Goal: Task Accomplishment & Management: Manage account settings

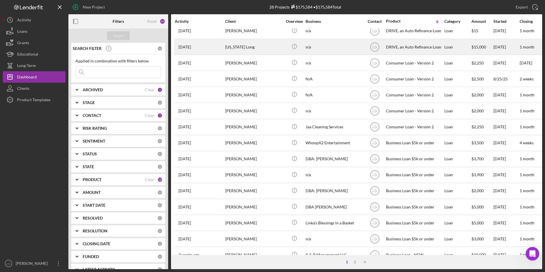
scroll to position [181, 0]
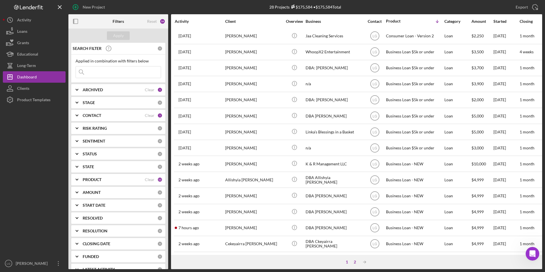
click at [354, 262] on div "2" at bounding box center [355, 261] width 8 height 5
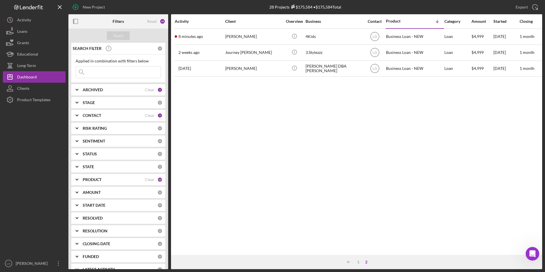
scroll to position [0, 0]
click at [358, 260] on div "1" at bounding box center [358, 261] width 8 height 5
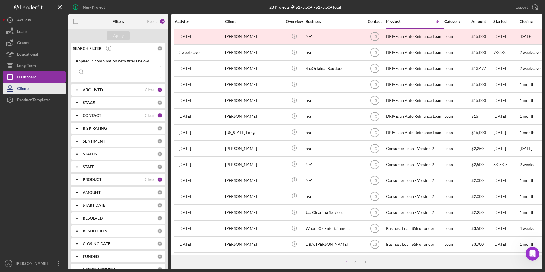
click at [26, 89] on div "Clients" at bounding box center [23, 89] width 12 height 13
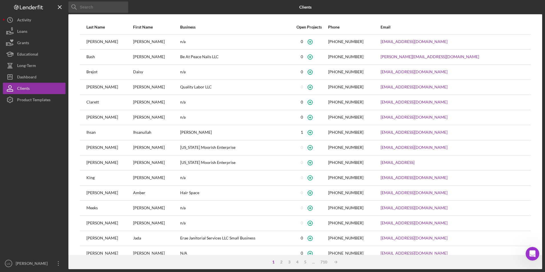
click at [115, 7] on input at bounding box center [98, 6] width 60 height 11
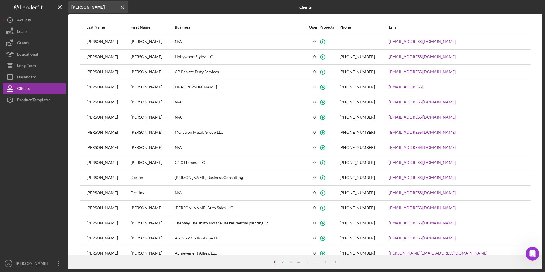
scroll to position [12, 0]
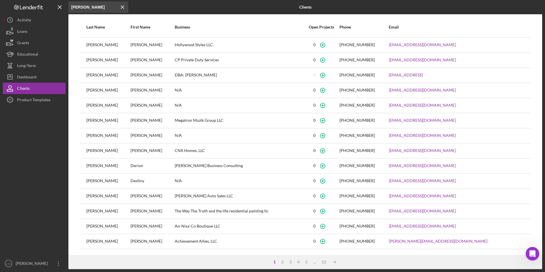
click at [71, 5] on input "carter" at bounding box center [98, 6] width 60 height 11
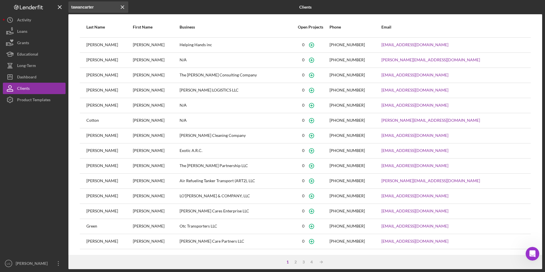
scroll to position [0, 0]
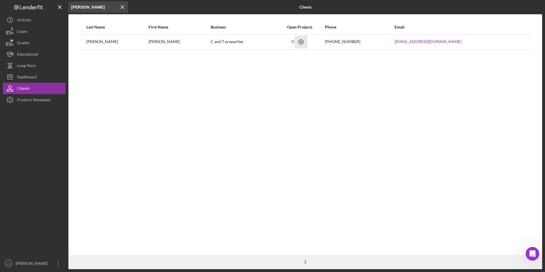
type input "tawanda carter"
click at [303, 41] on icon "button" at bounding box center [300, 41] width 13 height 13
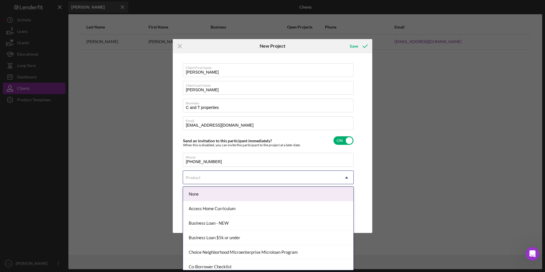
click at [197, 176] on div "Product" at bounding box center [193, 177] width 15 height 5
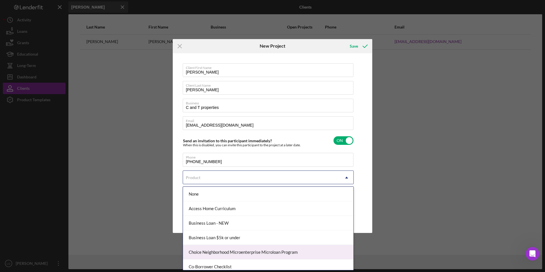
scroll to position [57, 0]
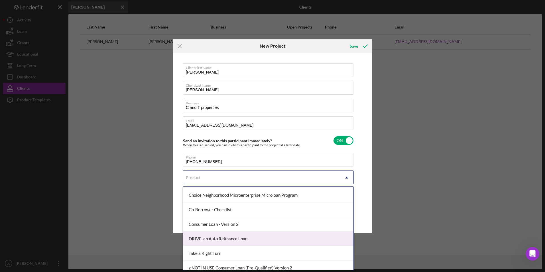
click at [200, 238] on div "DRIVE, an Auto Refinance Loan" at bounding box center [268, 238] width 170 height 15
checkbox input "true"
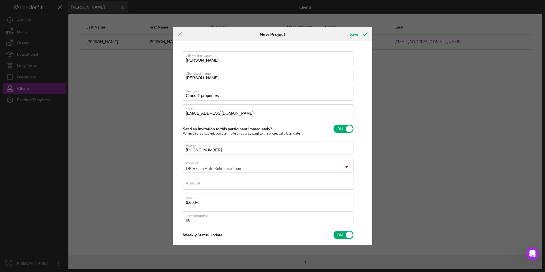
type textarea "Thank you for your application to Justine PETERSEN! Please login to see what we…"
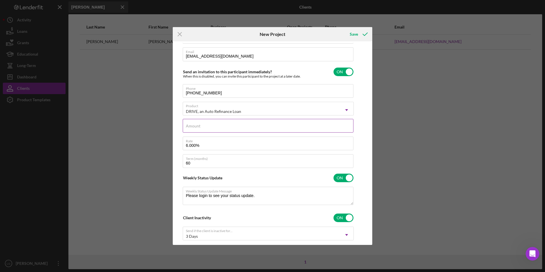
click at [206, 126] on input "Amount" at bounding box center [268, 126] width 171 height 14
type input "$25,935.86"
type textarea "Thank you for your application to Justine PETERSEN! Please login to see what we…"
click at [187, 144] on div "Rate 6.000%" at bounding box center [268, 143] width 171 height 14
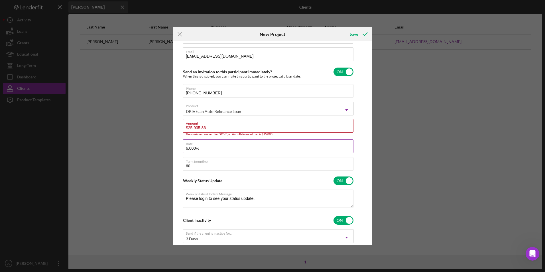
type input ".000%"
type textarea "Thank you for your application to Justine PETERSEN! Please login to see what we…"
type input "8.000%"
type textarea "Thank you for your application to Justine PETERSEN! Please login to see what we…"
type input "8.000%"
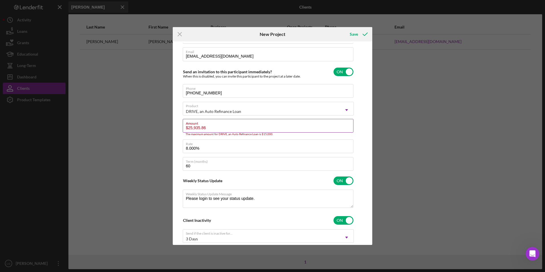
type textarea "Thank you for your application to Justine PETERSEN! Please login to see what we…"
drag, startPoint x: 211, startPoint y: 125, endPoint x: 205, endPoint y: 128, distance: 6.9
click at [194, 126] on div "Amount $25,935.86 The maximum amount for DRIVE, an Auto Refinance Loan is $15,0…" at bounding box center [268, 127] width 171 height 17
click at [207, 128] on input "$25,935.86" at bounding box center [268, 126] width 171 height 14
drag, startPoint x: 207, startPoint y: 128, endPoint x: 197, endPoint y: 128, distance: 9.7
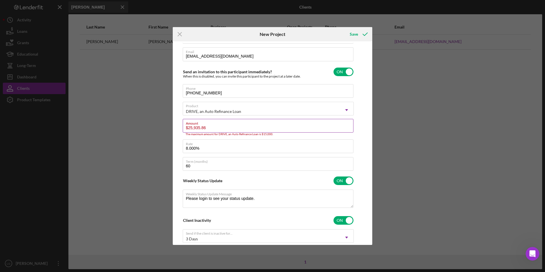
click at [197, 128] on input "$25,935.86" at bounding box center [268, 126] width 171 height 14
click at [206, 126] on input "$25,935.86" at bounding box center [268, 126] width 171 height 14
drag, startPoint x: 209, startPoint y: 127, endPoint x: 195, endPoint y: 126, distance: 14.2
click at [195, 126] on input "$25,935.86" at bounding box center [268, 126] width 171 height 14
type input "$250"
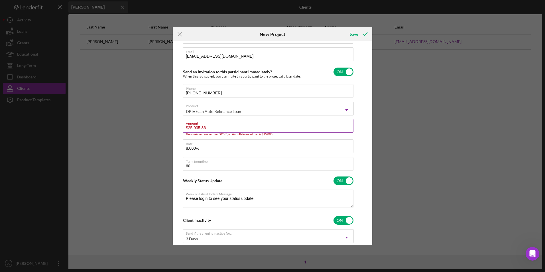
type textarea "Thank you for your application to Justine PETERSEN! Please login to see what we…"
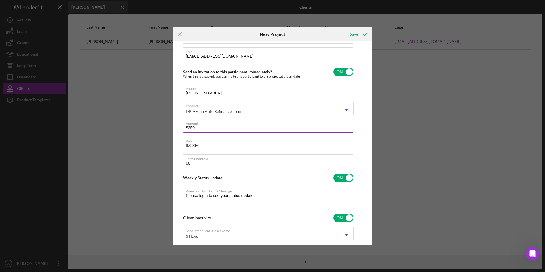
type input "$2,500"
type textarea "Thank you for your application to Justine PETERSEN! Please login to see what we…"
type input "$25,000"
type textarea "Thank you for your application to Justine PETERSEN! Please login to see what we…"
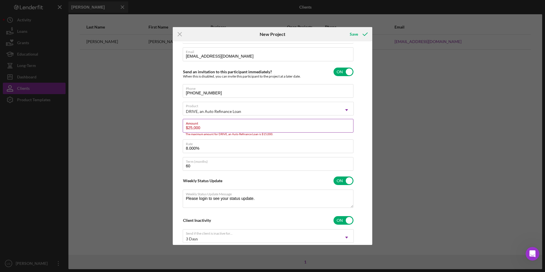
type input "$25,000"
type textarea "Thank you for your application to Justine PETERSEN! Please login to see what we…"
drag, startPoint x: 207, startPoint y: 125, endPoint x: 168, endPoint y: 128, distance: 38.5
click at [169, 128] on div "Icon/Menu Close New Project Save Client First Name Tawanda Client Last Name Car…" at bounding box center [272, 136] width 545 height 272
drag, startPoint x: 205, startPoint y: 129, endPoint x: 172, endPoint y: 129, distance: 32.2
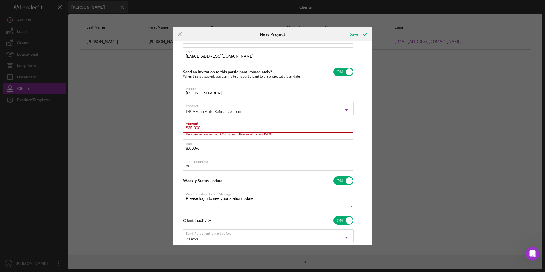
click at [172, 129] on div "Icon/Menu Close New Project Save Client First Name Tawanda Client Last Name Car…" at bounding box center [272, 136] width 545 height 272
type input "$1"
type textarea "Thank you for your application to Justine PETERSEN! Please login to see what we…"
type input "$15"
type textarea "Thank you for your application to Justine PETERSEN! Please login to see what we…"
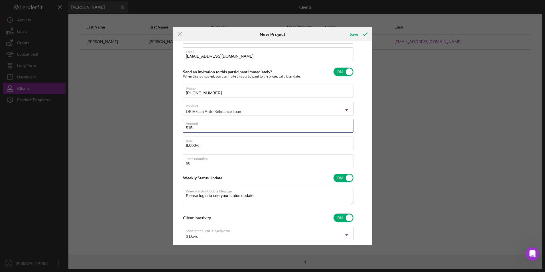
type input "$150"
type textarea "Thank you for your application to Justine PETERSEN! Please login to see what we…"
type input "$1,500"
type textarea "Thank you for your application to Justine PETERSEN! Please login to see what we…"
type input "$15,000"
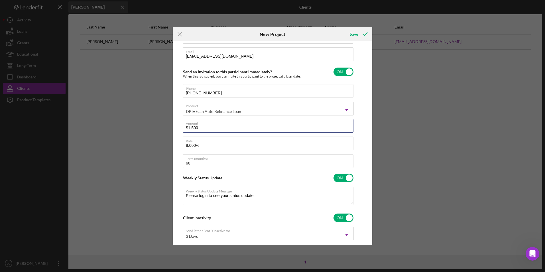
type textarea "Thank you for your application to Justine PETERSEN! Please login to see what we…"
type input "$15,000"
type textarea "Thank you for your application to Justine PETERSEN! Please login to see what we…"
drag, startPoint x: 191, startPoint y: 162, endPoint x: 178, endPoint y: 162, distance: 13.4
click at [179, 162] on div "Client First Name Tawanda Client Last Name Carter Business C and T properties E…" at bounding box center [272, 143] width 197 height 200
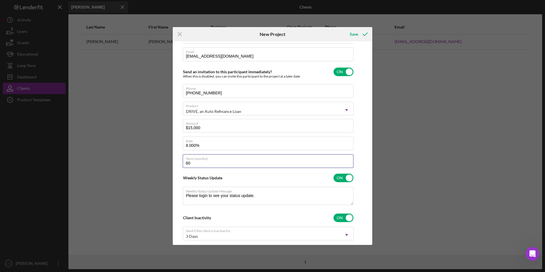
type input "5"
type textarea "Thank you for your application to Justine PETERSEN! Please login to see what we…"
type input "50"
type textarea "Thank you for your application to Justine PETERSEN! Please login to see what we…"
type input "50"
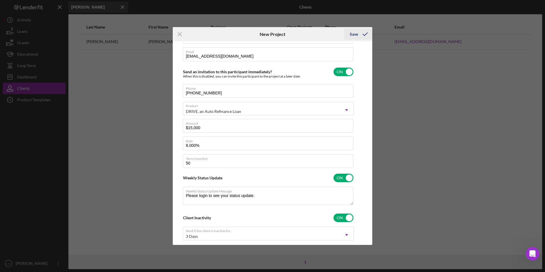
click at [352, 31] on div "Save" at bounding box center [354, 33] width 8 height 11
type textarea "Thank you for your application to Justine PETERSEN! Please login to see what we…"
checkbox input "false"
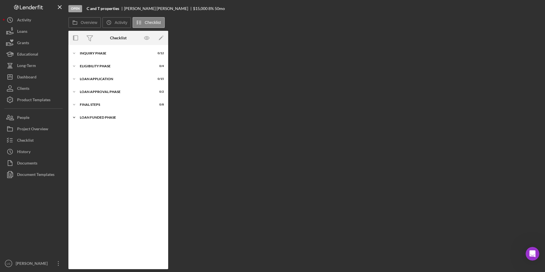
click at [102, 118] on div "Loan Funded Phase" at bounding box center [120, 117] width 81 height 3
drag, startPoint x: 94, startPoint y: 106, endPoint x: 95, endPoint y: 94, distance: 12.6
click at [94, 106] on div "Icon/Expander FINAL STEPS 0 / 8" at bounding box center [118, 104] width 100 height 11
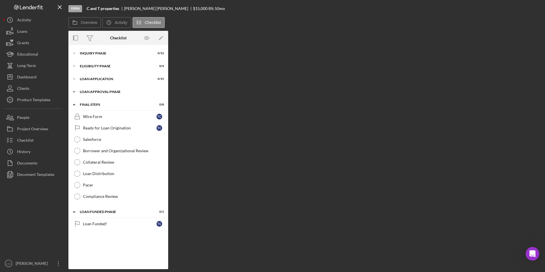
click at [95, 92] on div "Loan Approval Phase" at bounding box center [120, 91] width 81 height 3
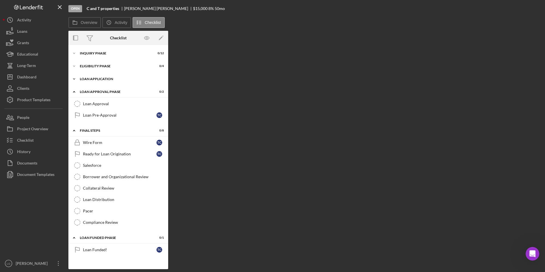
drag, startPoint x: 96, startPoint y: 79, endPoint x: 95, endPoint y: 69, distance: 10.3
click at [96, 79] on div "Loan Application" at bounding box center [115, 78] width 70 height 3
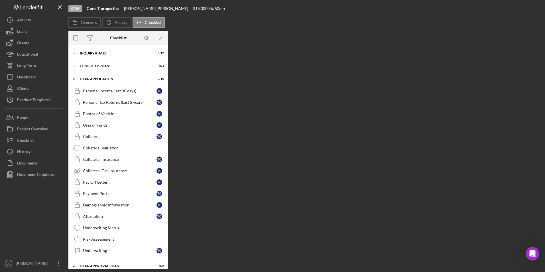
drag, startPoint x: 95, startPoint y: 68, endPoint x: 94, endPoint y: 60, distance: 8.7
click at [95, 68] on div "Icon/Expander Eligibility Phase 0 / 4" at bounding box center [118, 65] width 100 height 11
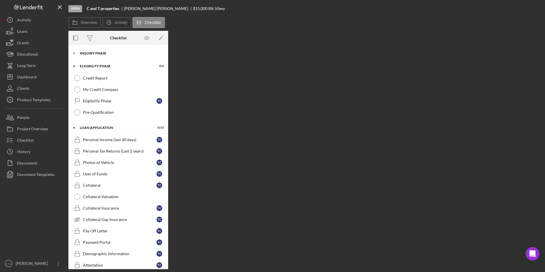
click at [92, 52] on div "Inquiry Phase" at bounding box center [120, 53] width 81 height 3
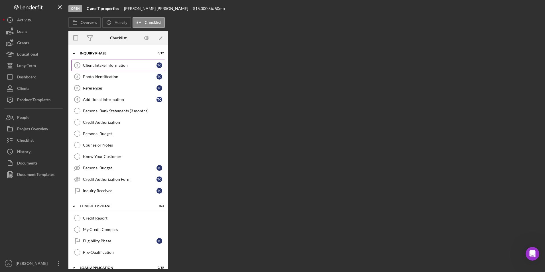
drag, startPoint x: 100, startPoint y: 66, endPoint x: 112, endPoint y: 68, distance: 11.8
click at [100, 66] on div "Client Intake Information" at bounding box center [119, 65] width 73 height 5
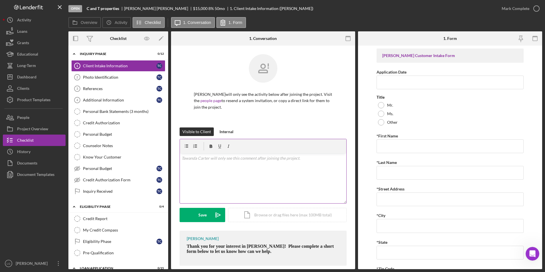
scroll to position [8, 0]
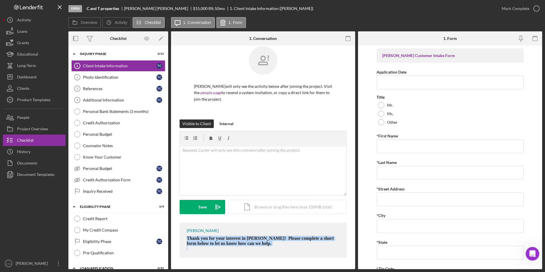
drag, startPoint x: 183, startPoint y: 238, endPoint x: 290, endPoint y: 248, distance: 107.5
click at [290, 248] on div "LaTrisha Gandy Thank you for your interest in Justine PETERSEN! Please complete…" at bounding box center [262, 239] width 167 height 35
drag, startPoint x: 290, startPoint y: 248, endPoint x: 270, endPoint y: 242, distance: 20.1
copy div "Thank you for your interest in Justine PETERSEN! Please complete a short form b…"
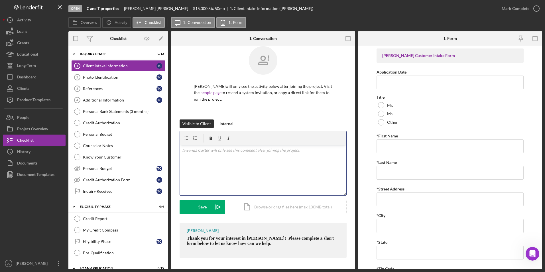
click at [272, 151] on p at bounding box center [262, 150] width 163 height 6
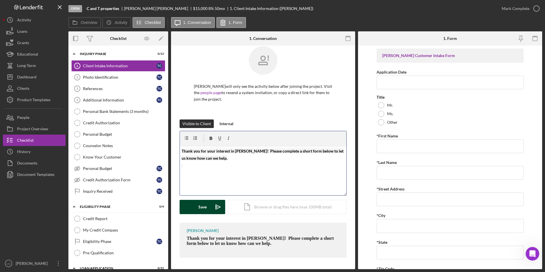
drag, startPoint x: 206, startPoint y: 205, endPoint x: 189, endPoint y: 139, distance: 67.6
click at [206, 205] on div "Save" at bounding box center [202, 207] width 8 height 14
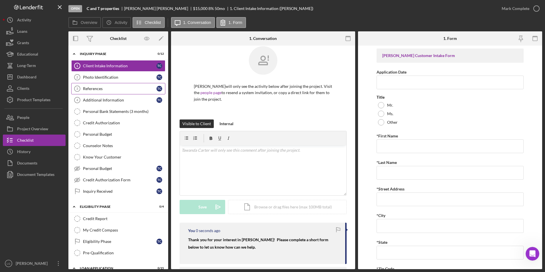
click at [113, 78] on div "Photo Identification" at bounding box center [119, 77] width 73 height 5
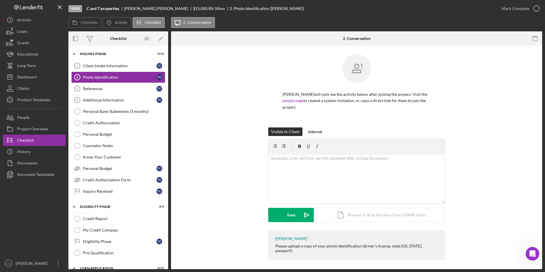
scroll to position [1, 0]
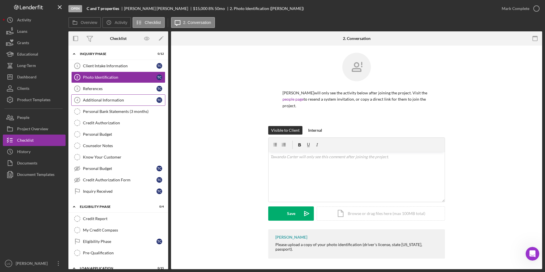
click at [106, 98] on div "Additional Information" at bounding box center [119, 100] width 73 height 5
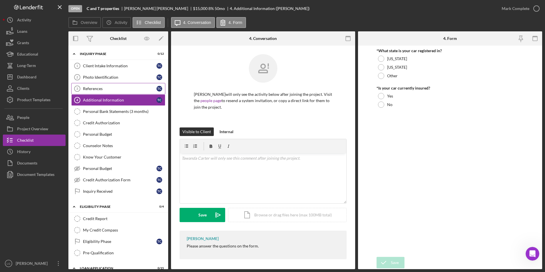
click at [106, 91] on div "References" at bounding box center [119, 88] width 73 height 5
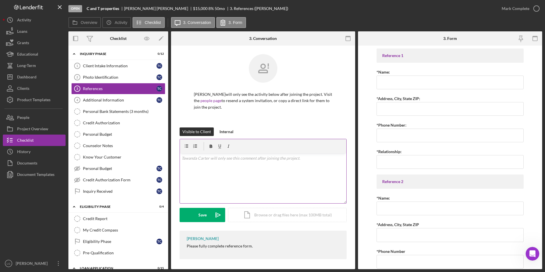
scroll to position [1, 0]
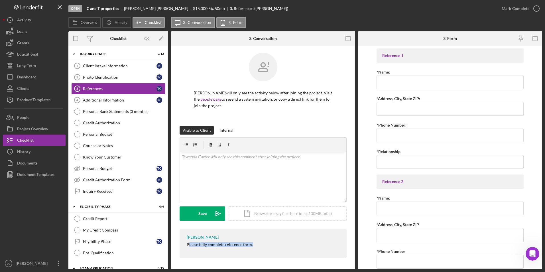
drag, startPoint x: 188, startPoint y: 246, endPoint x: 254, endPoint y: 245, distance: 65.2
click at [254, 245] on div "LaTrisha Gandy Please fully complete reference form." at bounding box center [262, 243] width 167 height 28
click at [181, 243] on div "LaTrisha Gandy Please fully complete reference form." at bounding box center [262, 243] width 167 height 28
drag, startPoint x: 183, startPoint y: 243, endPoint x: 261, endPoint y: 246, distance: 78.4
click at [261, 246] on div "LaTrisha Gandy Please fully complete reference form." at bounding box center [262, 243] width 167 height 28
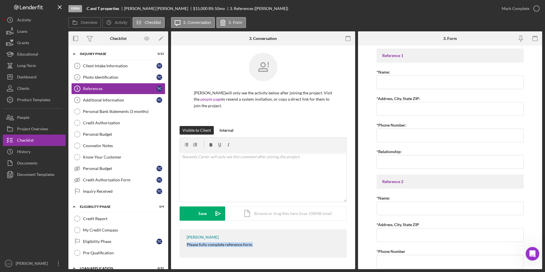
drag, startPoint x: 261, startPoint y: 246, endPoint x: 238, endPoint y: 243, distance: 23.5
copy div "Please fully complete reference form."
click at [227, 162] on div "v Color teal Color pink Remove color Add row above Add row below Add column bef…" at bounding box center [263, 177] width 166 height 50
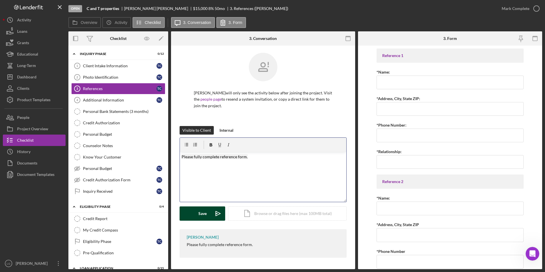
click at [204, 214] on div "Save" at bounding box center [202, 213] width 8 height 14
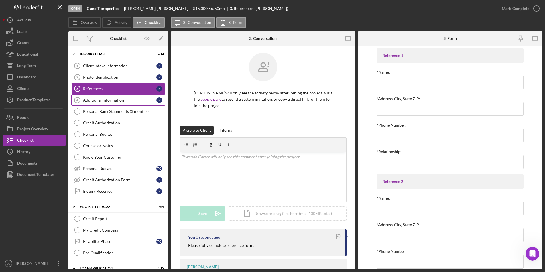
click at [118, 99] on div "Additional Information" at bounding box center [119, 100] width 73 height 5
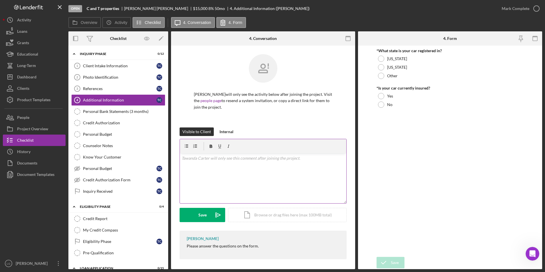
scroll to position [1, 0]
drag, startPoint x: 181, startPoint y: 246, endPoint x: 278, endPoint y: 249, distance: 97.2
click at [278, 249] on div "LaTrisha Gandy Please answer the questions on the form." at bounding box center [262, 243] width 167 height 28
drag, startPoint x: 278, startPoint y: 249, endPoint x: 248, endPoint y: 244, distance: 30.3
click at [219, 162] on div "v Color teal Color pink Remove color Add row above Add row below Add column bef…" at bounding box center [263, 177] width 166 height 50
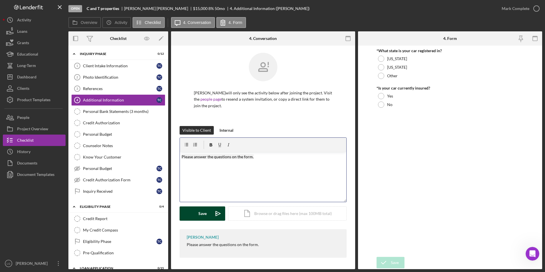
click at [206, 214] on div "Save" at bounding box center [202, 213] width 8 height 14
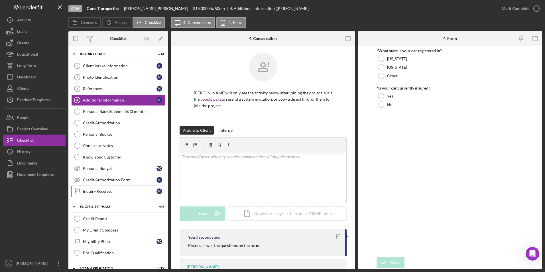
scroll to position [85, 0]
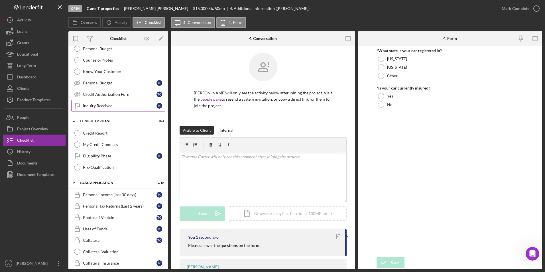
click at [96, 103] on div "Inquiry Received" at bounding box center [119, 105] width 73 height 5
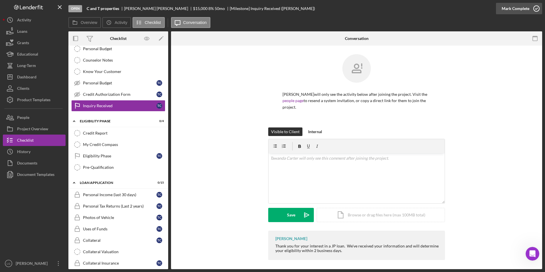
click at [510, 10] on div "Mark Complete" at bounding box center [515, 8] width 28 height 11
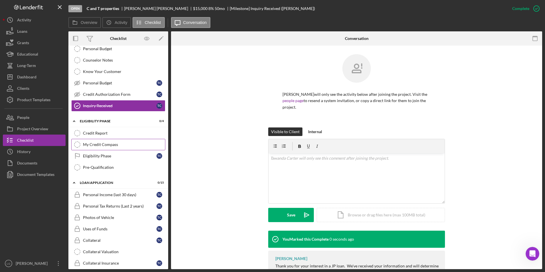
click at [109, 155] on div "Eligibility Phase" at bounding box center [119, 156] width 73 height 5
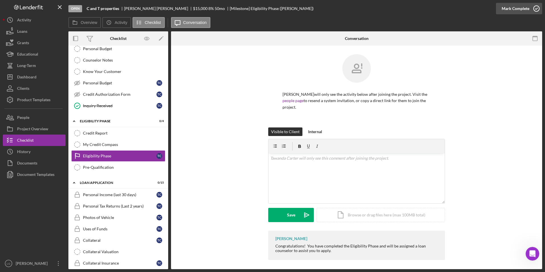
click at [520, 10] on div "Mark Complete" at bounding box center [515, 8] width 28 height 11
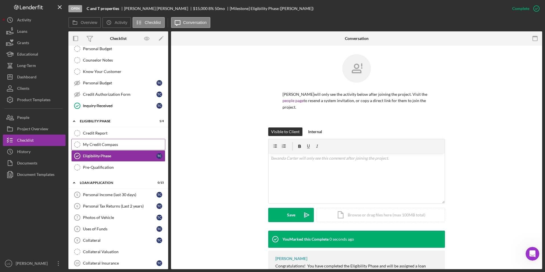
scroll to position [171, 0]
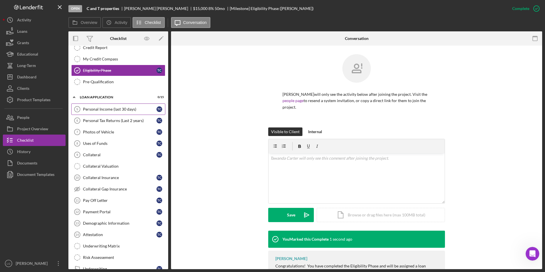
click at [113, 107] on div "Personal Income (last 30 days)" at bounding box center [119, 109] width 73 height 5
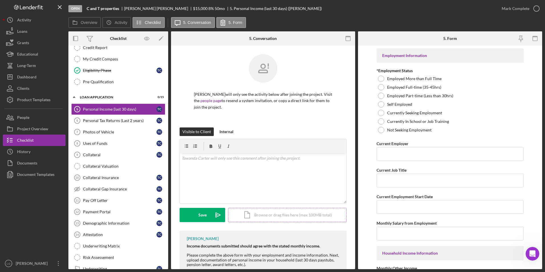
scroll to position [48, 0]
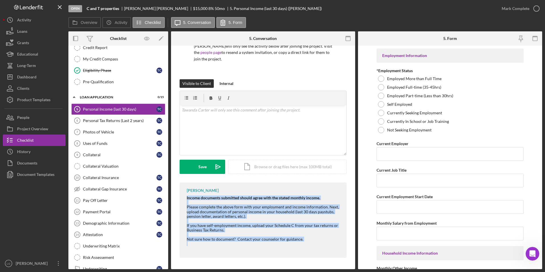
drag, startPoint x: 183, startPoint y: 194, endPoint x: 310, endPoint y: 242, distance: 136.2
click at [310, 242] on div "LaTrisha Gandy Income documents submitted should agree with the stated monthly …" at bounding box center [262, 219] width 167 height 75
drag, startPoint x: 310, startPoint y: 242, endPoint x: 250, endPoint y: 197, distance: 75.8
copy div "Income documents submitted should agree with the stated monthly income. Please …"
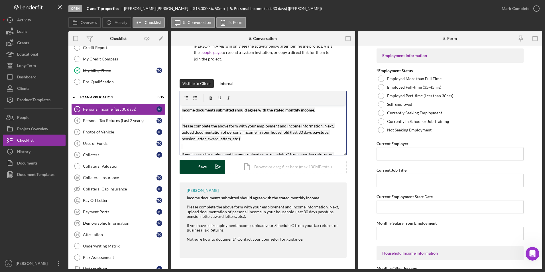
scroll to position [34, 0]
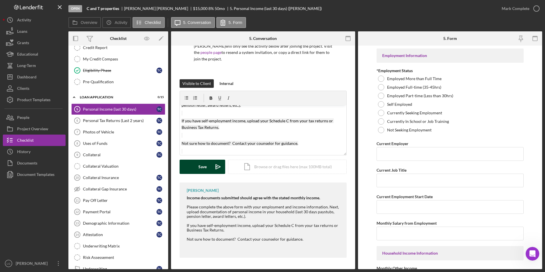
click at [205, 162] on div "Save" at bounding box center [202, 167] width 8 height 14
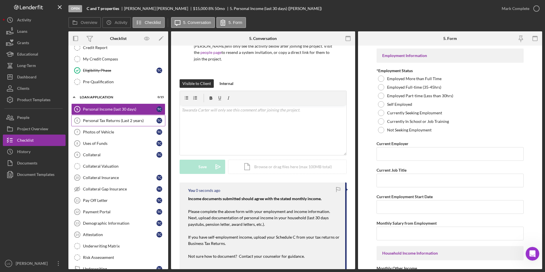
scroll to position [0, 0]
click at [125, 119] on div "Personal Tax Returns (Last 2 years)" at bounding box center [119, 120] width 73 height 5
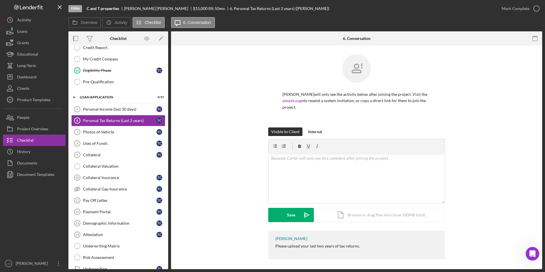
scroll to position [1, 0]
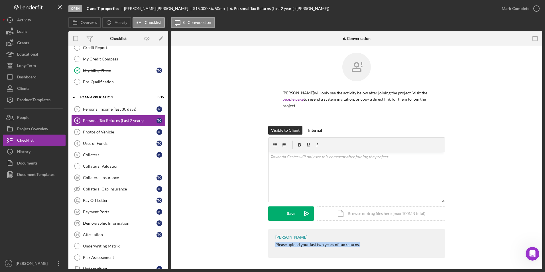
drag, startPoint x: 272, startPoint y: 244, endPoint x: 383, endPoint y: 245, distance: 111.1
click at [383, 245] on div "LaTrisha Gandy Please upload your last two years of tax returns." at bounding box center [356, 243] width 177 height 28
drag, startPoint x: 383, startPoint y: 245, endPoint x: 349, endPoint y: 247, distance: 33.7
copy div "Please upload your last two years of tax returns."
click at [347, 172] on div "v Color teal Color pink Remove color Add row above Add row below Add column bef…" at bounding box center [356, 177] width 176 height 50
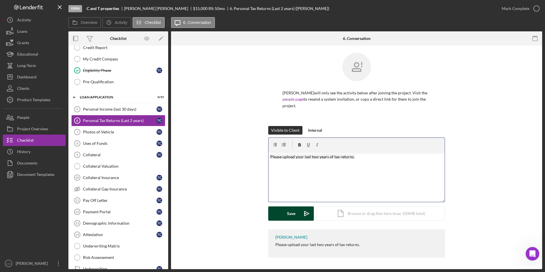
click at [299, 211] on icon "Icon/icon-invite-send" at bounding box center [306, 213] width 14 height 14
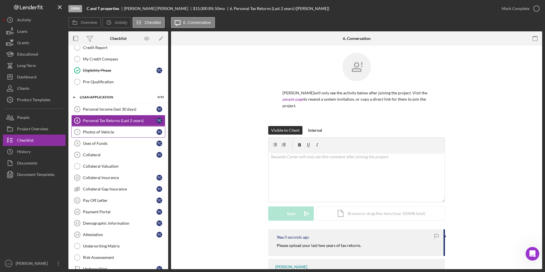
click at [122, 135] on link "Photos of Vehicle 7 Photos of Vehicle T C" at bounding box center [118, 131] width 94 height 11
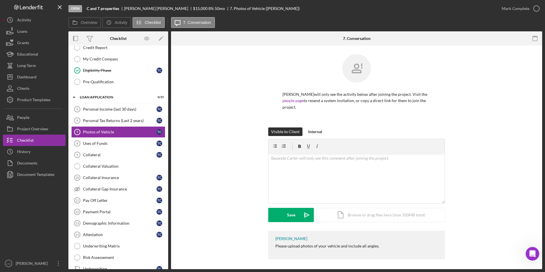
scroll to position [1, 0]
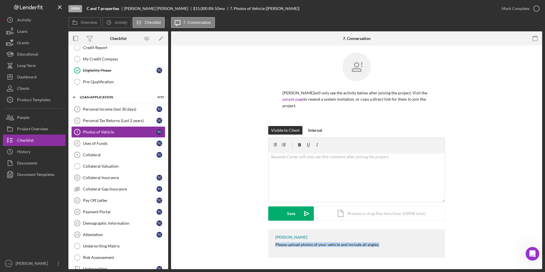
drag, startPoint x: 297, startPoint y: 246, endPoint x: 430, endPoint y: 247, distance: 133.0
click at [430, 247] on div "LaTrisha Gandy Please upload photos of your vehicle and include all angles." at bounding box center [356, 243] width 177 height 28
drag, startPoint x: 430, startPoint y: 247, endPoint x: 361, endPoint y: 246, distance: 68.9
copy div "Please upload photos of your vehicle and include all angles."
click at [334, 168] on div "v Color teal Color pink Remove color Add row above Add row below Add column bef…" at bounding box center [356, 177] width 176 height 50
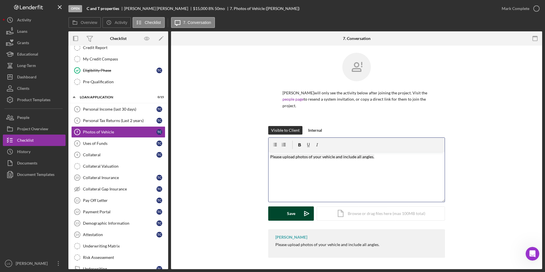
click at [297, 210] on button "Save Icon/icon-invite-send" at bounding box center [291, 213] width 46 height 14
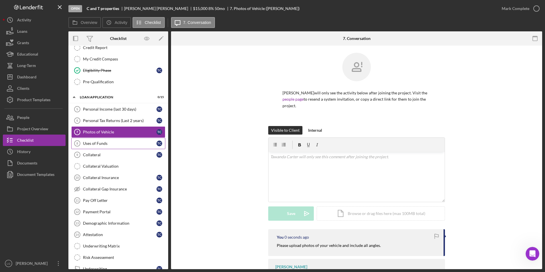
click at [97, 147] on link "Uses of Funds 8 Uses of Funds T C" at bounding box center [118, 143] width 94 height 11
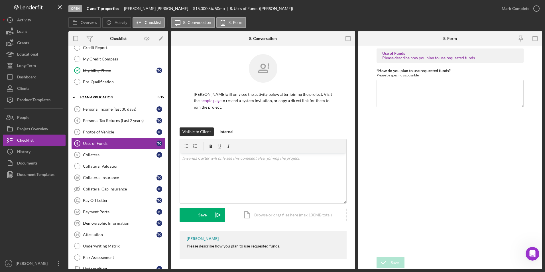
scroll to position [1, 0]
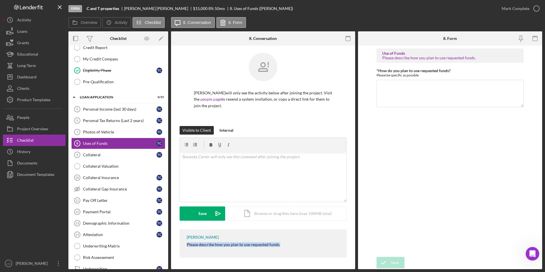
drag, startPoint x: 182, startPoint y: 243, endPoint x: 288, endPoint y: 243, distance: 106.0
click at [288, 243] on div "LaTrisha Gandy Please describe how you plan to use requested funds." at bounding box center [262, 243] width 167 height 28
drag, startPoint x: 288, startPoint y: 243, endPoint x: 279, endPoint y: 243, distance: 9.4
copy div "Please describe how you plan to use requested funds."
click at [271, 168] on div "v Color teal Color pink Remove color Add row above Add row below Add column bef…" at bounding box center [263, 177] width 166 height 50
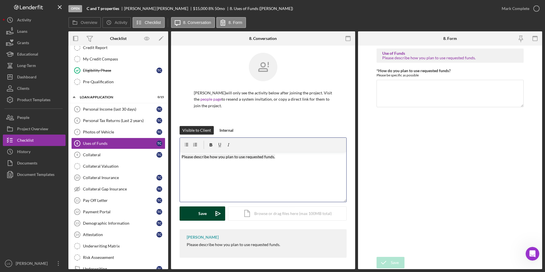
click at [205, 215] on div "Save" at bounding box center [202, 213] width 8 height 14
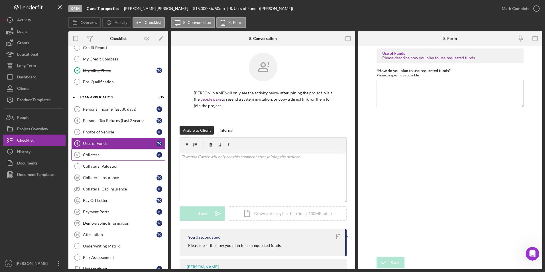
click at [105, 157] on div "Collateral" at bounding box center [119, 154] width 73 height 5
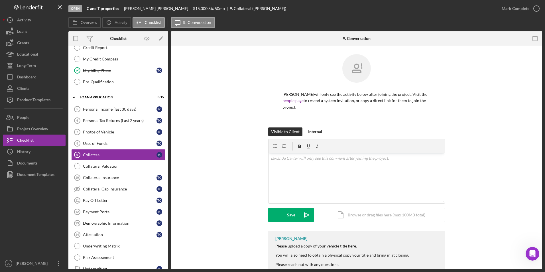
scroll to position [16, 0]
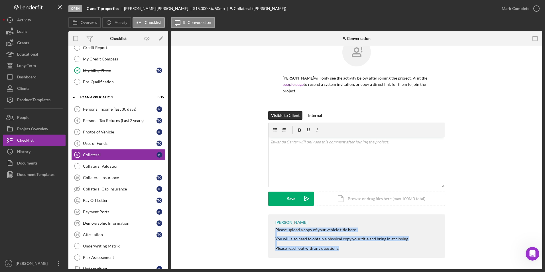
drag, startPoint x: 270, startPoint y: 230, endPoint x: 361, endPoint y: 255, distance: 95.0
click at [361, 255] on div "LaTrisha Gandy Please upload a copy of your vehicle title here. You will also n…" at bounding box center [356, 235] width 177 height 43
drag, startPoint x: 361, startPoint y: 255, endPoint x: 323, endPoint y: 226, distance: 48.5
copy div "Please upload a copy of your vehicle title here. You will also need to obtain a…"
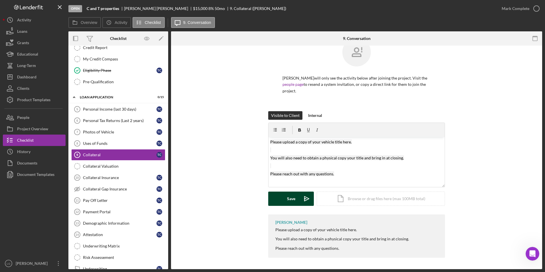
click at [297, 197] on button "Save Icon/icon-invite-send" at bounding box center [291, 198] width 46 height 14
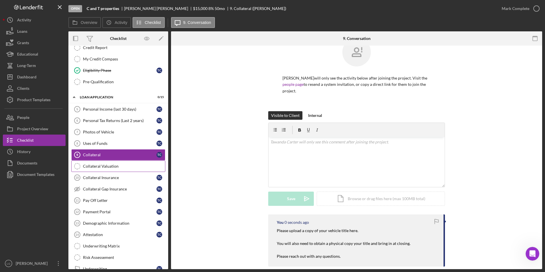
click at [105, 169] on link "Collateral Valuation Collateral Valuation" at bounding box center [118, 165] width 94 height 11
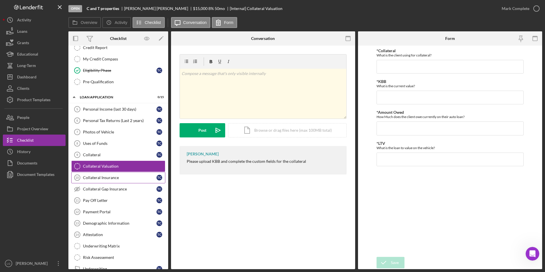
click at [113, 176] on div "Collateral Insurance" at bounding box center [119, 177] width 73 height 5
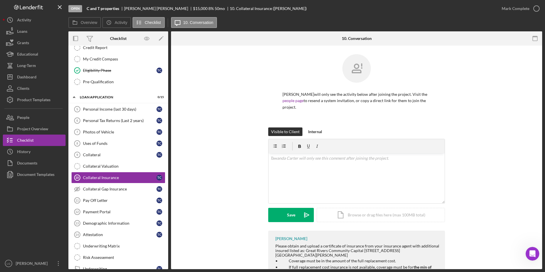
scroll to position [39, 0]
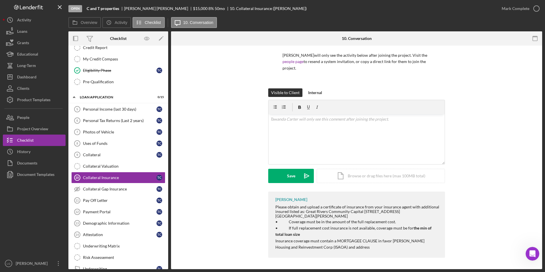
drag, startPoint x: 275, startPoint y: 207, endPoint x: 372, endPoint y: 258, distance: 110.2
click at [372, 258] on div "LaTrisha Gandy Please obtain and upload a certificate of insurance from your in…" at bounding box center [356, 225] width 177 height 69
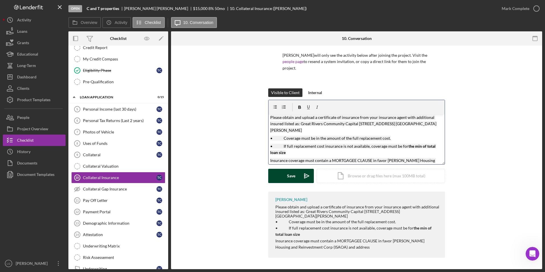
click at [284, 179] on button "Save Icon/icon-invite-send" at bounding box center [291, 176] width 46 height 14
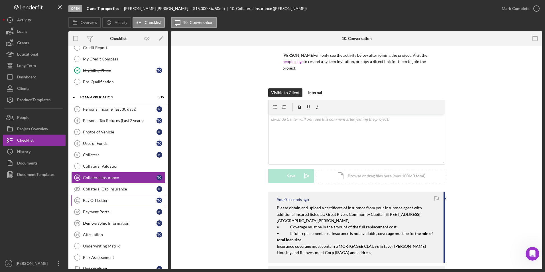
click at [110, 201] on div "Pay Off Letter" at bounding box center [119, 200] width 73 height 5
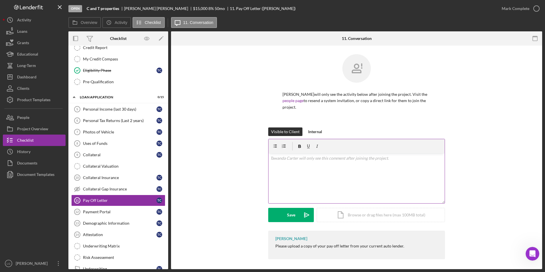
scroll to position [1, 0]
drag, startPoint x: 283, startPoint y: 244, endPoint x: 422, endPoint y: 246, distance: 139.3
click at [422, 246] on div "LaTrisha Gandy Please upload a copy of your pay off letter from your current au…" at bounding box center [356, 243] width 177 height 28
drag, startPoint x: 422, startPoint y: 246, endPoint x: 395, endPoint y: 245, distance: 27.1
copy div "Please upload a copy of your pay off letter from your current auto lender."
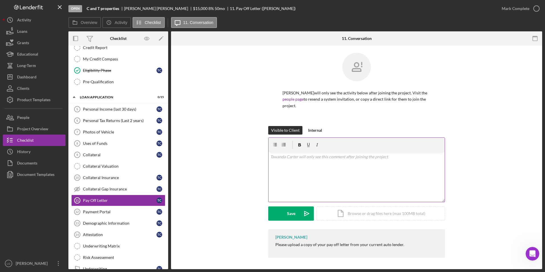
click at [338, 165] on div "v Color teal Color pink Remove color Add row above Add row below Add column bef…" at bounding box center [356, 177] width 176 height 50
click at [296, 157] on mark "Please upload a copy of your pay off letter from your current auto lender." at bounding box center [334, 156] width 129 height 5
drag, startPoint x: 332, startPoint y: 156, endPoint x: 311, endPoint y: 158, distance: 21.0
click at [311, 158] on mark "Please upload a 10-day copy of your pay off letter from your current auto lende…" at bounding box center [341, 156] width 143 height 5
click at [312, 157] on mark "Please upload a 10-day pay off letter from your current auto lender." at bounding box center [330, 156] width 120 height 5
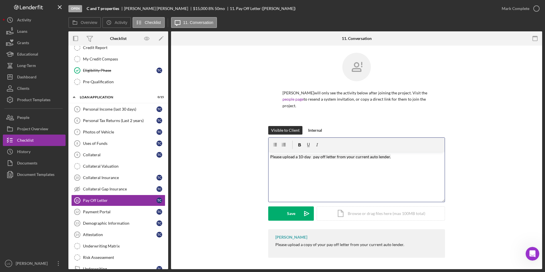
drag, startPoint x: 403, startPoint y: 158, endPoint x: 267, endPoint y: 156, distance: 135.6
click at [268, 156] on div "v Color teal Color pink Remove color Add row above Add row below Add column bef…" at bounding box center [356, 169] width 177 height 65
click at [371, 218] on div "Icon/Document Browse or drag files here (max 100MB total) Tap to choose files o…" at bounding box center [380, 213] width 128 height 14
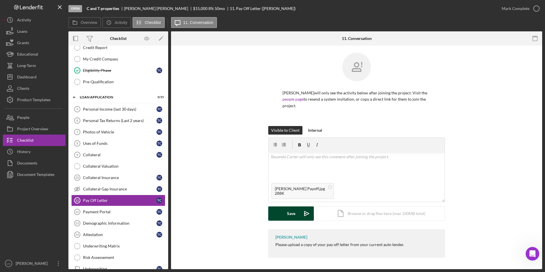
click at [295, 214] on button "Save Icon/icon-invite-send" at bounding box center [291, 213] width 46 height 14
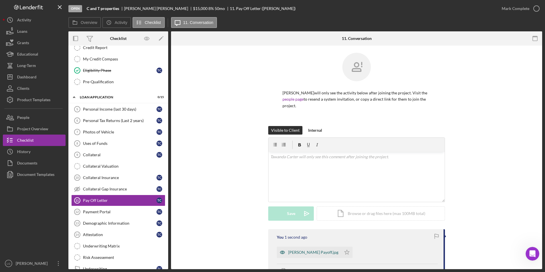
click at [307, 256] on div "Tawanda Carter Payoff.jpg" at bounding box center [309, 251] width 64 height 11
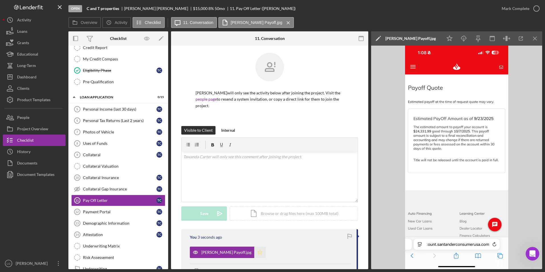
click at [256, 255] on icon "Icon/Star" at bounding box center [259, 251] width 11 height 11
click at [509, 8] on div "Mark Complete" at bounding box center [515, 8] width 28 height 11
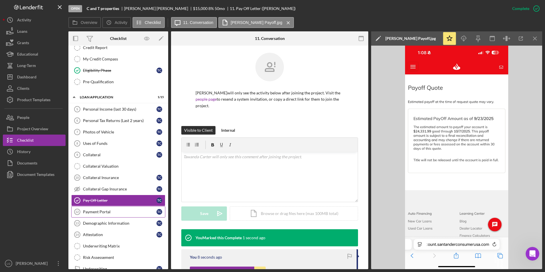
click at [101, 212] on div "Payment Portal" at bounding box center [119, 211] width 73 height 5
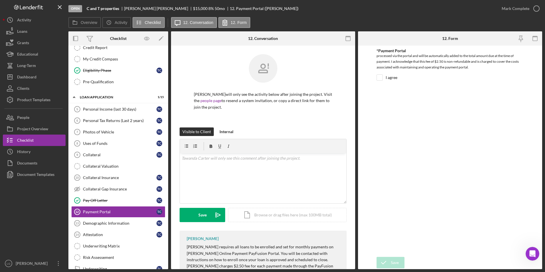
scroll to position [51, 0]
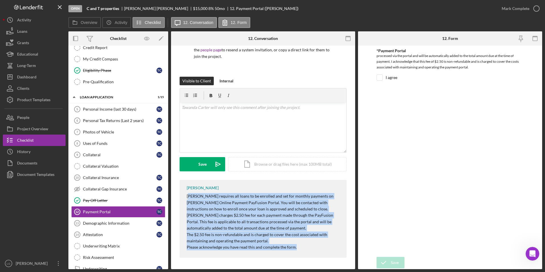
drag, startPoint x: 188, startPoint y: 196, endPoint x: 292, endPoint y: 254, distance: 119.1
click at [292, 254] on div "LaTrisha Gandy Justine Petersen requires all loans to be enrolled and set for m…" at bounding box center [262, 219] width 167 height 78
drag, startPoint x: 180, startPoint y: 195, endPoint x: 311, endPoint y: 250, distance: 141.9
click at [311, 250] on div "LaTrisha Gandy Justine Petersen requires all loans to be enrolled and set for m…" at bounding box center [262, 219] width 167 height 78
copy div "Justine Petersen requires all loans to be enrolled and set for monthly payments…"
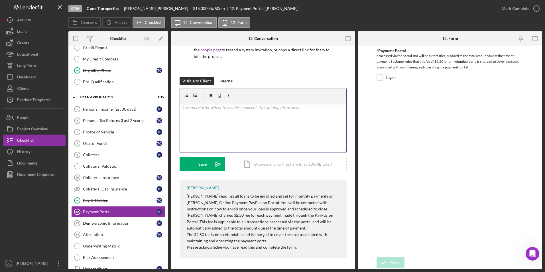
scroll to position [15, 0]
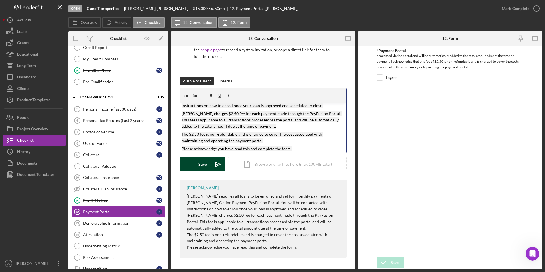
click at [201, 164] on div "Save" at bounding box center [202, 164] width 8 height 14
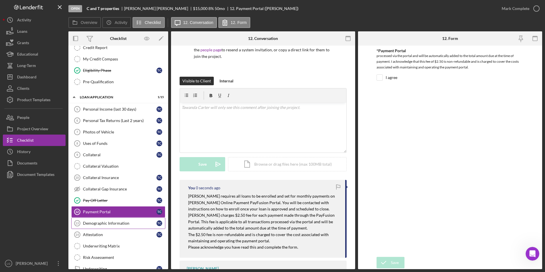
scroll to position [0, 0]
click at [130, 220] on link "Demographic Information 13 Demographic Information T C" at bounding box center [118, 222] width 94 height 11
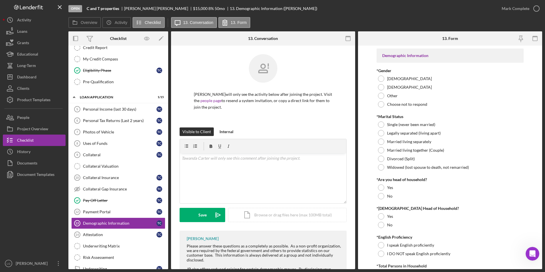
scroll to position [34, 0]
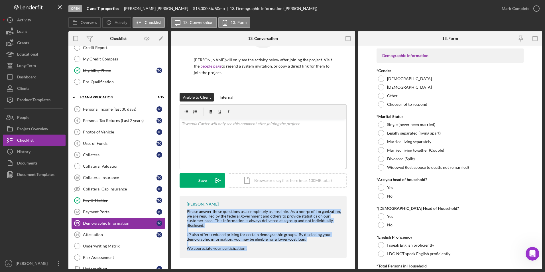
drag, startPoint x: 184, startPoint y: 209, endPoint x: 273, endPoint y: 252, distance: 98.6
click at [273, 252] on div "LaTrisha Gandy Please answer these questions as a completely as possible. As a …" at bounding box center [262, 227] width 167 height 62
drag, startPoint x: 273, startPoint y: 252, endPoint x: 243, endPoint y: 215, distance: 48.0
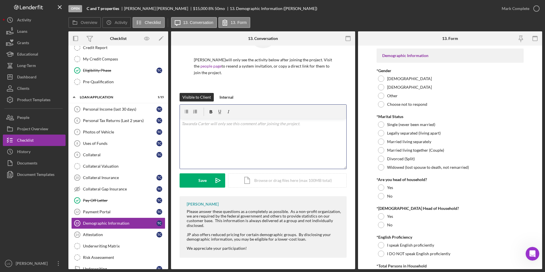
click at [254, 134] on div "v Color teal Color pink Remove color Add row above Add row below Add column bef…" at bounding box center [263, 144] width 166 height 50
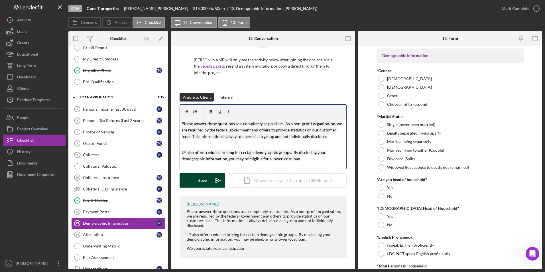
scroll to position [10, 0]
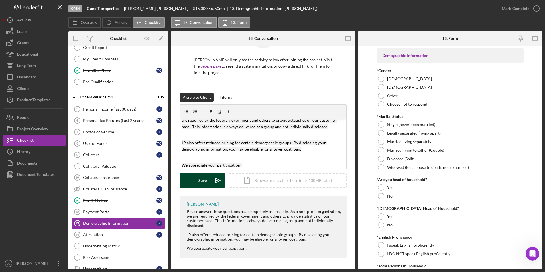
click at [193, 183] on button "Save Icon/icon-invite-send" at bounding box center [202, 180] width 46 height 14
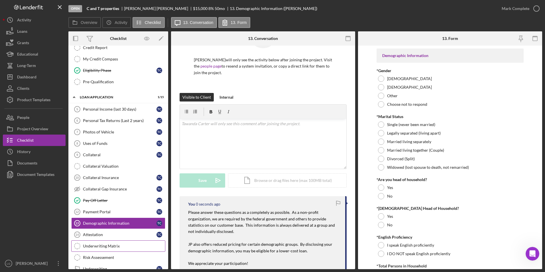
scroll to position [0, 0]
click at [92, 238] on link "Attestation 14 Attestation T C" at bounding box center [118, 234] width 94 height 11
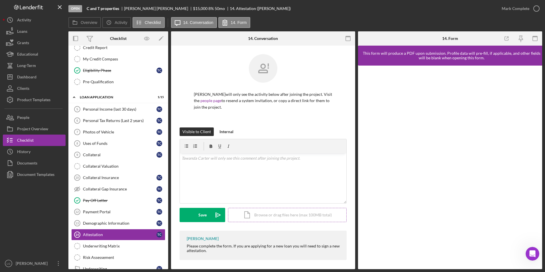
scroll to position [2, 0]
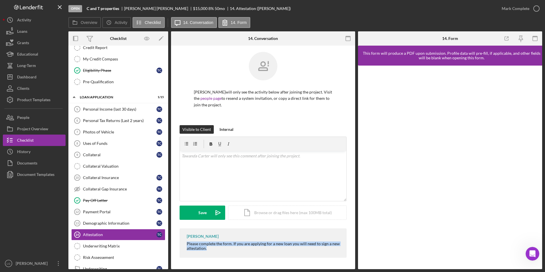
drag, startPoint x: 208, startPoint y: 242, endPoint x: 246, endPoint y: 255, distance: 39.8
click at [246, 255] on div "LaTrisha Gandy Please complete the form. If you are applying for a new loan you…" at bounding box center [262, 242] width 167 height 29
drag, startPoint x: 246, startPoint y: 255, endPoint x: 241, endPoint y: 243, distance: 12.4
copy div "Please complete the form. If you are applying for a new loan you will need to s…"
click at [252, 164] on div "v Color teal Color pink Remove color Add row above Add row below Add column bef…" at bounding box center [263, 176] width 166 height 50
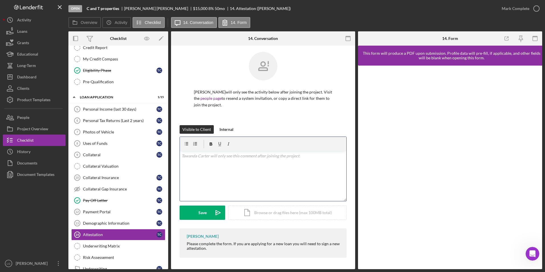
drag, startPoint x: 252, startPoint y: 164, endPoint x: 254, endPoint y: 169, distance: 5.6
click at [203, 216] on div "Save" at bounding box center [202, 212] width 8 height 14
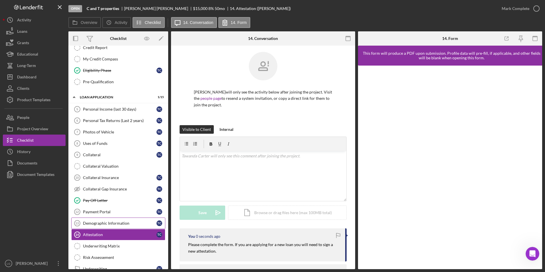
scroll to position [285, 0]
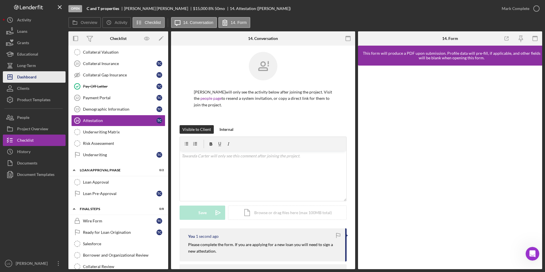
click at [34, 78] on div "Dashboard" at bounding box center [26, 77] width 19 height 13
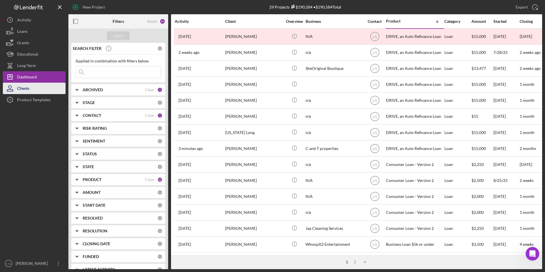
click at [30, 88] on button "Clients" at bounding box center [34, 88] width 63 height 11
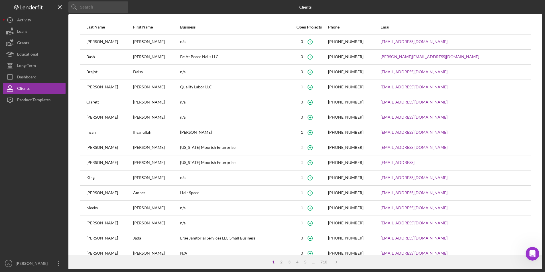
click at [113, 9] on input at bounding box center [98, 6] width 60 height 11
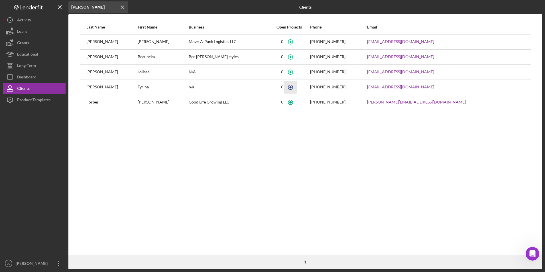
type input "goodwin"
click at [297, 85] on icon "button" at bounding box center [290, 87] width 13 height 13
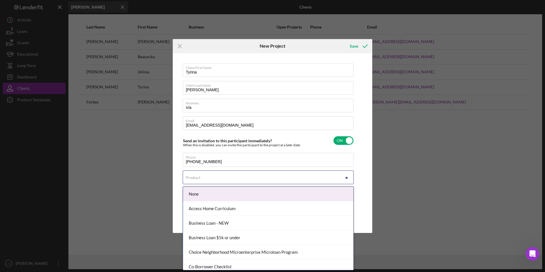
click at [214, 181] on div "Product" at bounding box center [261, 177] width 157 height 13
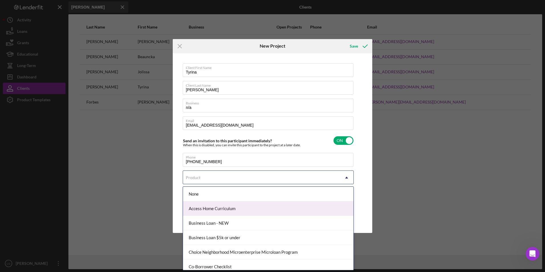
scroll to position [106, 0]
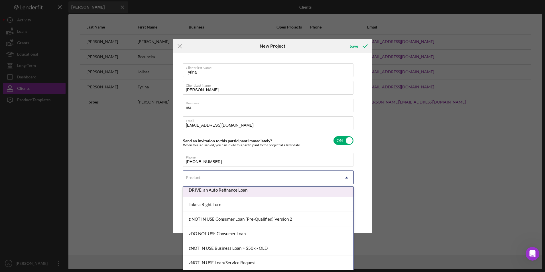
click at [217, 191] on div "DRIVE, an Auto Refinance Loan" at bounding box center [268, 190] width 170 height 15
checkbox input "true"
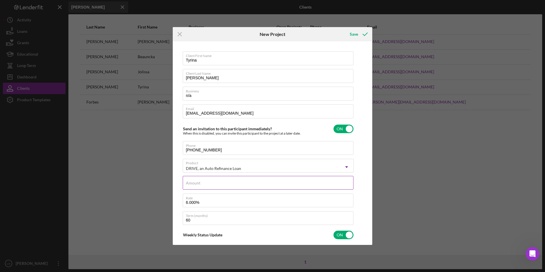
click at [200, 181] on div "Amount" at bounding box center [268, 183] width 171 height 14
type input "$15,000"
type textarea "Thank you for your application to Justine PETERSEN! Please login to see what we…"
click at [187, 201] on input "6.000%" at bounding box center [268, 200] width 171 height 14
type input ".000%"
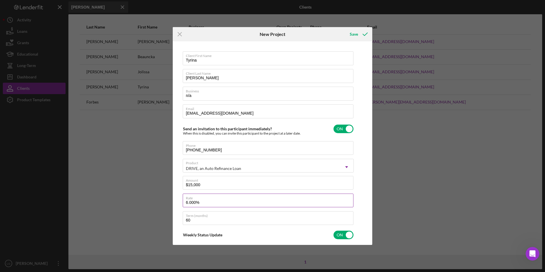
type textarea "Thank you for your application to Justine PETERSEN! Please login to see what we…"
type input "8.000%"
type textarea "Thank you for your application to Justine PETERSEN! Please login to see what we…"
type input "8.000%"
click at [352, 34] on div "Save" at bounding box center [354, 33] width 8 height 11
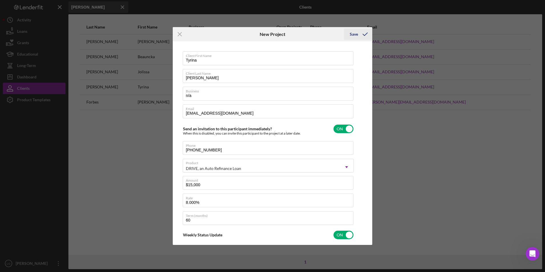
type textarea "Thank you for your application to Justine PETERSEN! Please login to see what we…"
checkbox input "false"
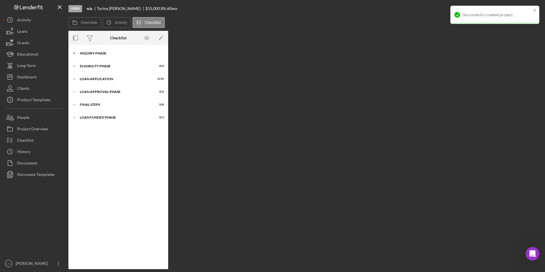
click at [106, 54] on div "Inquiry Phase" at bounding box center [120, 53] width 81 height 3
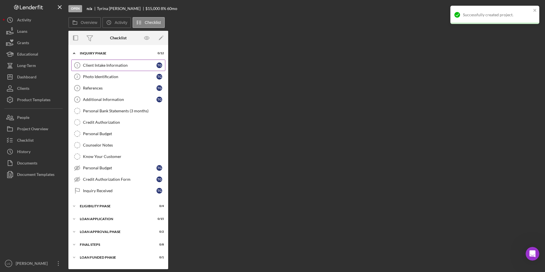
click at [89, 66] on div "Client Intake Information" at bounding box center [119, 65] width 73 height 5
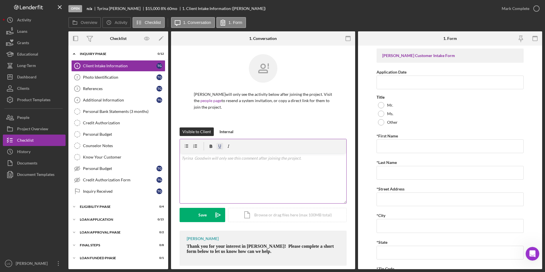
scroll to position [8, 0]
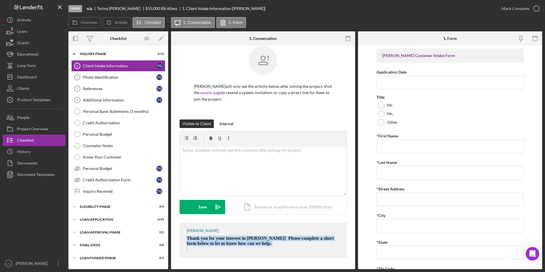
drag, startPoint x: 181, startPoint y: 238, endPoint x: 301, endPoint y: 248, distance: 120.1
click at [301, 248] on div "LaTrisha Gandy Thank you for your interest in Justine PETERSEN! Please complete…" at bounding box center [262, 239] width 167 height 35
drag, startPoint x: 301, startPoint y: 248, endPoint x: 259, endPoint y: 242, distance: 42.0
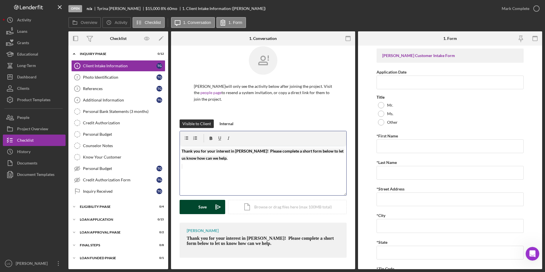
click at [201, 203] on div "Save" at bounding box center [202, 207] width 8 height 14
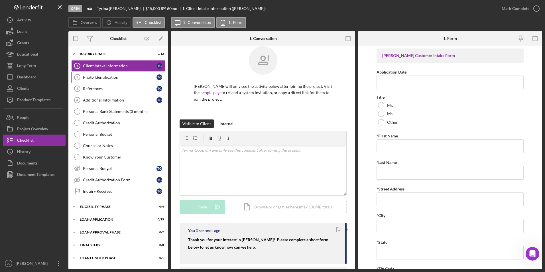
click at [106, 74] on link "Photo Identification 2 Photo Identification T G" at bounding box center [118, 76] width 94 height 11
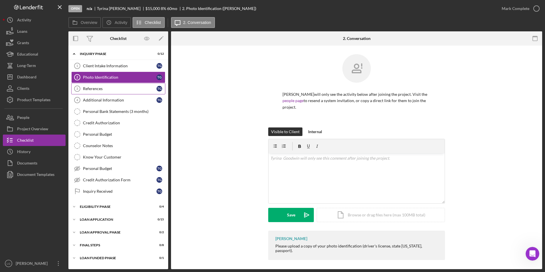
click at [115, 89] on div "References" at bounding box center [119, 88] width 73 height 5
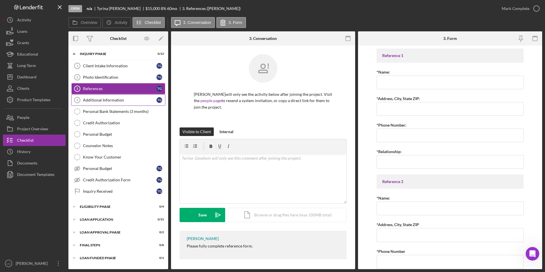
click at [122, 95] on link "Additional Information 4 Additional Information T G" at bounding box center [118, 99] width 94 height 11
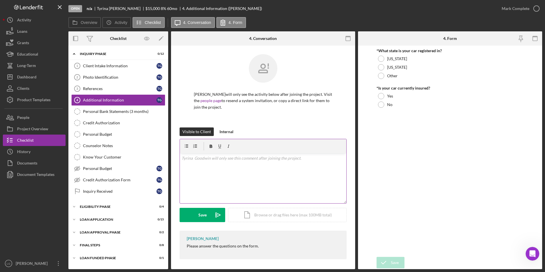
scroll to position [1, 0]
drag, startPoint x: 183, startPoint y: 242, endPoint x: 259, endPoint y: 243, distance: 76.3
click at [261, 243] on div "LaTrisha Gandy Please answer the questions on the form." at bounding box center [262, 243] width 167 height 28
drag, startPoint x: 259, startPoint y: 243, endPoint x: 248, endPoint y: 243, distance: 11.4
click at [254, 165] on div "v Color teal Color pink Remove color Add row above Add row below Add column bef…" at bounding box center [263, 177] width 166 height 50
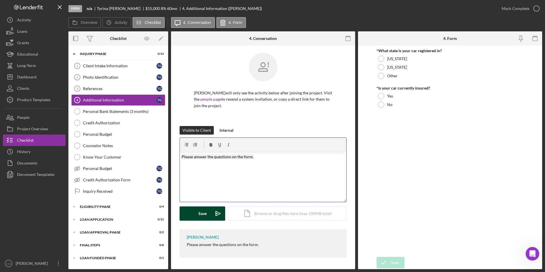
click at [212, 211] on icon "Icon/icon-invite-send" at bounding box center [218, 213] width 14 height 14
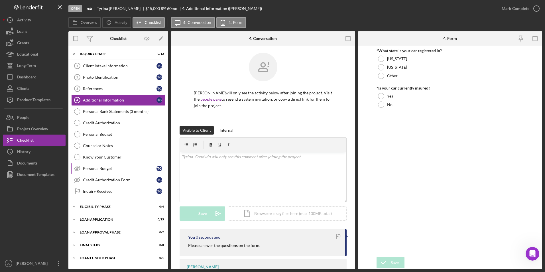
drag, startPoint x: 95, startPoint y: 189, endPoint x: 125, endPoint y: 172, distance: 34.9
click at [95, 190] on div "Inquiry Received" at bounding box center [119, 191] width 73 height 5
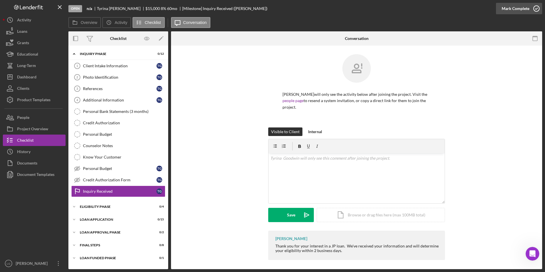
click at [520, 13] on div "Mark Complete" at bounding box center [515, 8] width 28 height 11
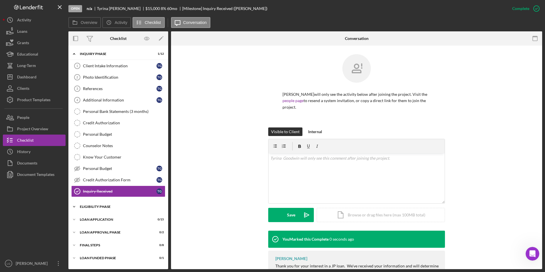
click at [104, 208] on div "Eligibility Phase" at bounding box center [120, 206] width 81 height 3
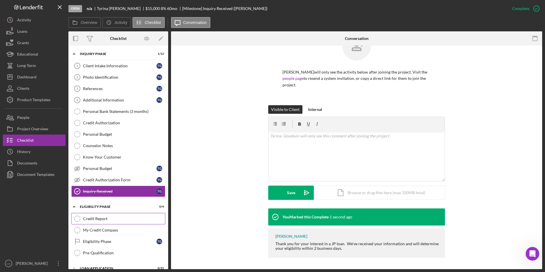
click at [112, 240] on div "Eligibility Phase" at bounding box center [119, 241] width 73 height 5
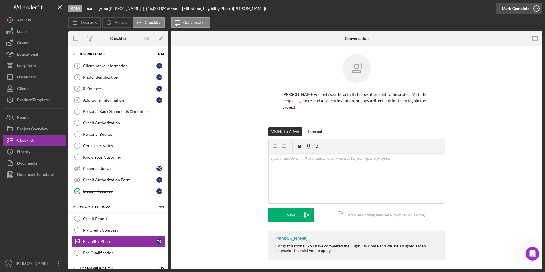
click at [509, 10] on div "Mark Complete" at bounding box center [515, 8] width 28 height 11
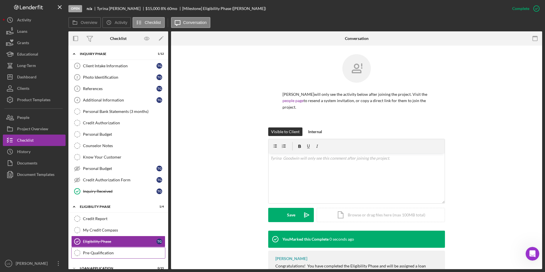
scroll to position [46, 0]
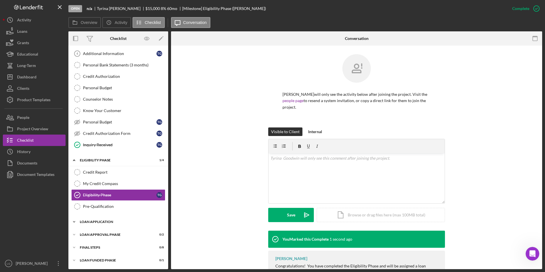
click at [97, 220] on div "Loan Application" at bounding box center [120, 221] width 81 height 3
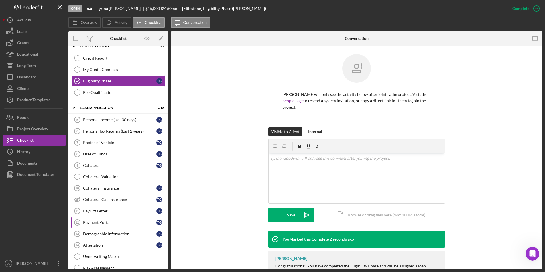
scroll to position [189, 0]
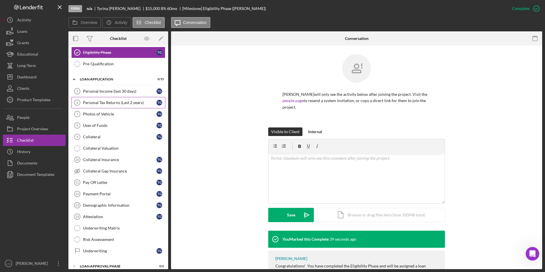
click at [114, 98] on link "Personal Tax Returns (Last 2 years) 6 Personal Tax Returns (Last 2 years) T G" at bounding box center [118, 102] width 94 height 11
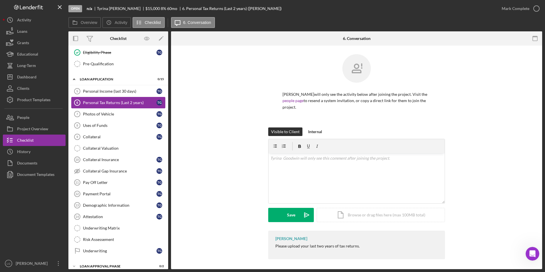
drag, startPoint x: 115, startPoint y: 91, endPoint x: 124, endPoint y: 97, distance: 11.4
click at [115, 92] on div "Personal Income (last 30 days)" at bounding box center [119, 91] width 73 height 5
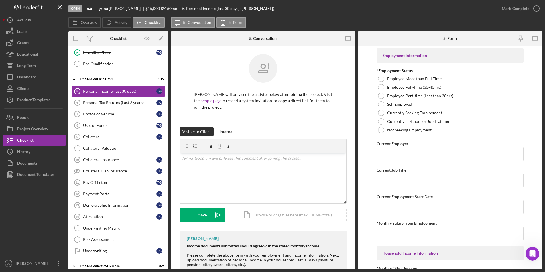
scroll to position [48, 0]
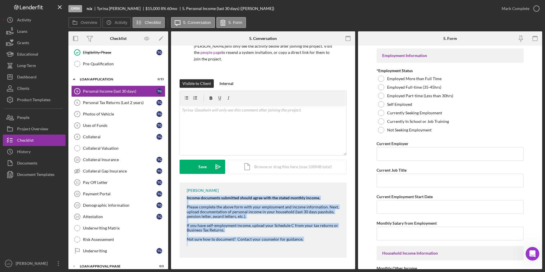
drag, startPoint x: 183, startPoint y: 198, endPoint x: 323, endPoint y: 243, distance: 147.3
click at [324, 244] on div "LaTrisha Gandy Income documents submitted should agree with the stated monthly …" at bounding box center [262, 219] width 167 height 75
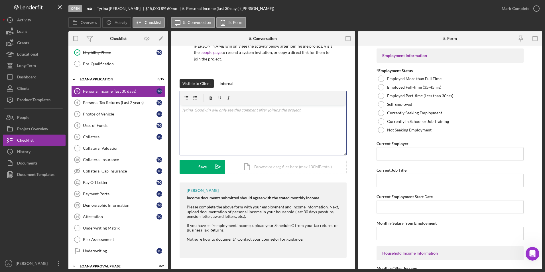
scroll to position [34, 0]
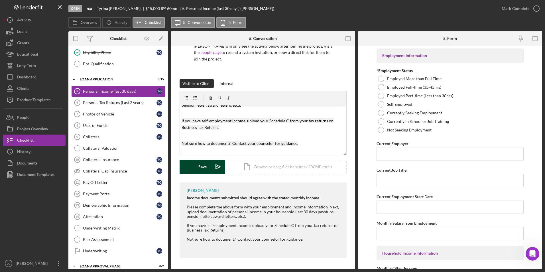
click at [203, 165] on div "Save" at bounding box center [202, 167] width 8 height 14
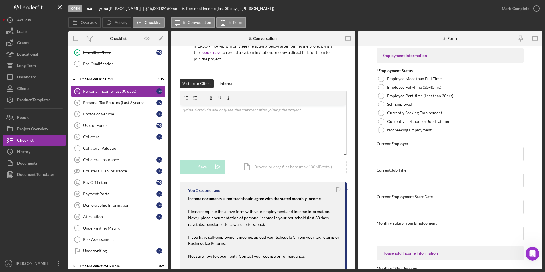
scroll to position [0, 0]
click at [124, 100] on div "Personal Tax Returns (Last 2 years)" at bounding box center [119, 102] width 73 height 5
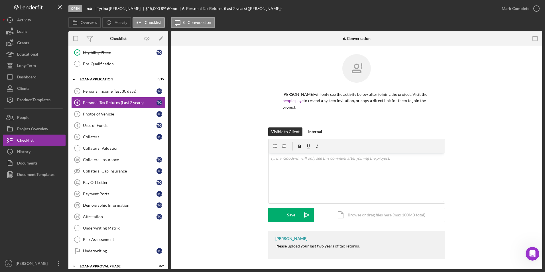
scroll to position [1, 0]
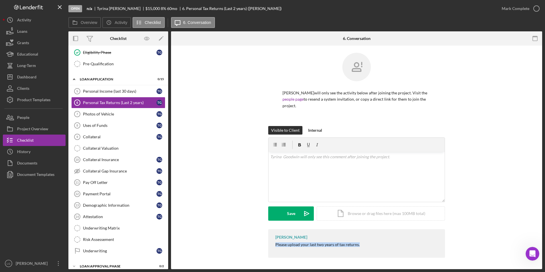
drag, startPoint x: 272, startPoint y: 246, endPoint x: 406, endPoint y: 262, distance: 134.5
click at [406, 262] on div "Tyrina Goodwin will only see the activity below after joining the project. Visi…" at bounding box center [356, 156] width 371 height 225
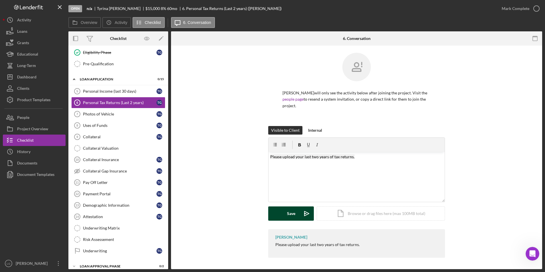
click at [288, 212] on div "Save" at bounding box center [291, 213] width 8 height 14
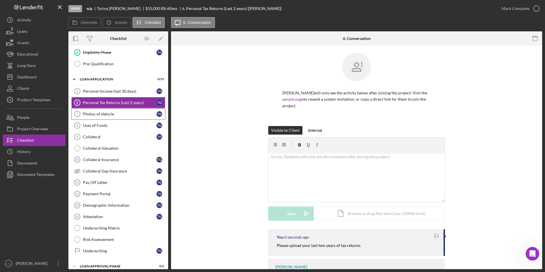
click at [120, 113] on div "Photos of Vehicle" at bounding box center [119, 114] width 73 height 5
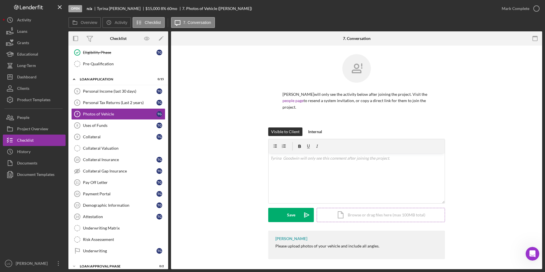
scroll to position [1, 0]
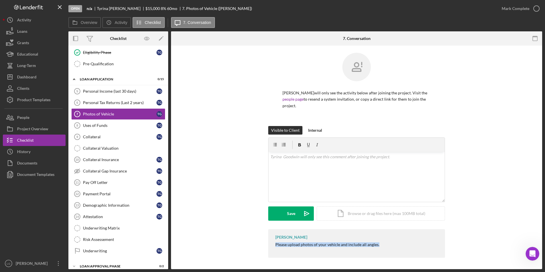
drag, startPoint x: 322, startPoint y: 247, endPoint x: 406, endPoint y: 250, distance: 83.5
click at [406, 250] on div "LaTrisha Gandy Please upload photos of your vehicle and include all angles." at bounding box center [356, 243] width 177 height 28
drag, startPoint x: 406, startPoint y: 250, endPoint x: 363, endPoint y: 243, distance: 43.9
click at [351, 166] on div "v Color teal Color pink Remove color Add row above Add row below Add column bef…" at bounding box center [356, 177] width 176 height 50
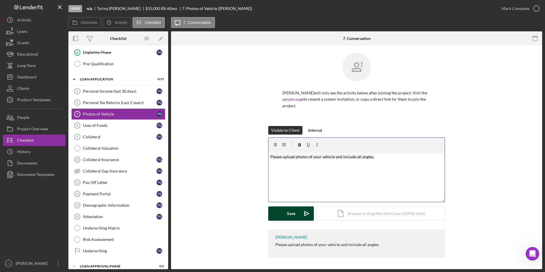
click at [301, 211] on icon "Icon/icon-invite-send" at bounding box center [306, 213] width 14 height 14
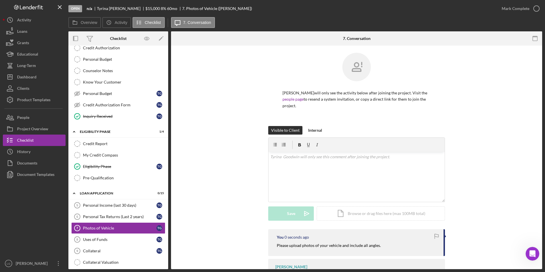
scroll to position [0, 0]
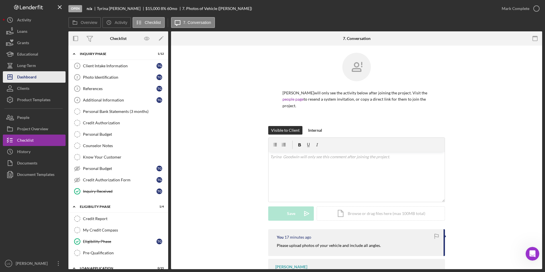
click at [38, 78] on button "Icon/Dashboard Dashboard" at bounding box center [34, 76] width 63 height 11
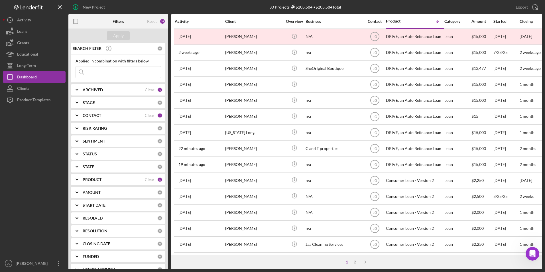
click at [110, 87] on div "ARCHIVED" at bounding box center [114, 89] width 62 height 5
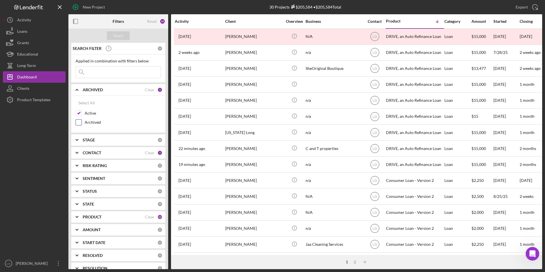
click at [81, 124] on div at bounding box center [78, 122] width 6 height 6
click at [80, 118] on div "Active" at bounding box center [117, 114] width 85 height 9
click at [79, 122] on input "Archived" at bounding box center [79, 122] width 6 height 6
checkbox input "true"
click at [80, 114] on input "Active" at bounding box center [79, 113] width 6 height 6
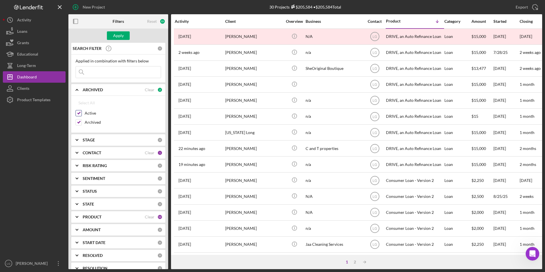
checkbox input "false"
click at [117, 36] on div "Apply" at bounding box center [118, 35] width 11 height 9
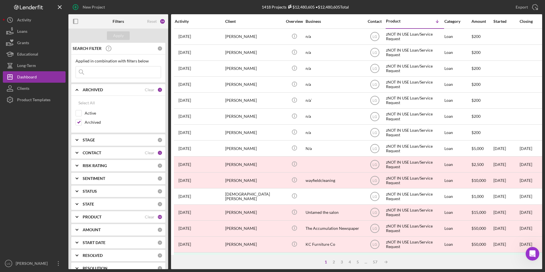
click at [82, 218] on icon "Icon/Expander" at bounding box center [77, 217] width 14 height 14
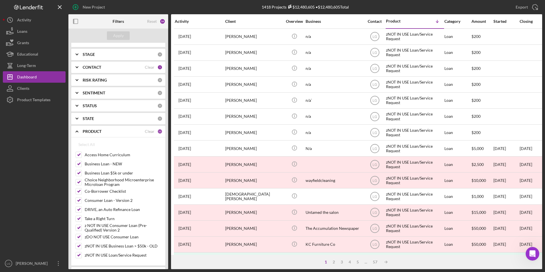
click at [148, 134] on div "PRODUCT Clear 12" at bounding box center [123, 131] width 80 height 5
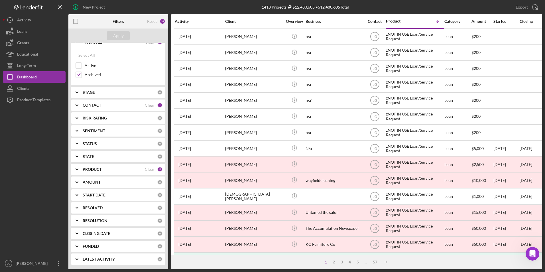
scroll to position [48, 0]
click at [148, 168] on div "Clear" at bounding box center [150, 169] width 10 height 5
click at [94, 169] on b "PRODUCT" at bounding box center [92, 169] width 19 height 5
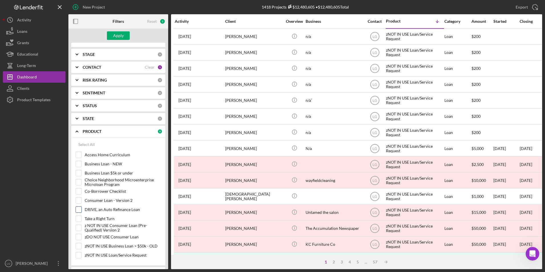
click at [80, 208] on input "DRIVE, an Auto Refinance Loan" at bounding box center [79, 210] width 6 height 6
checkbox input "true"
click at [116, 38] on div "Apply" at bounding box center [118, 35] width 11 height 9
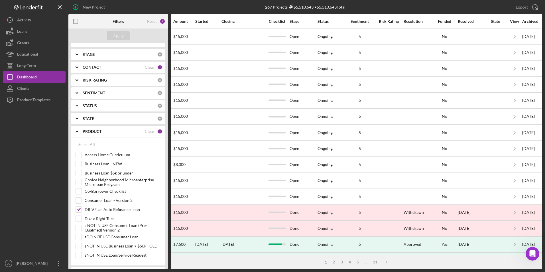
scroll to position [0, 338]
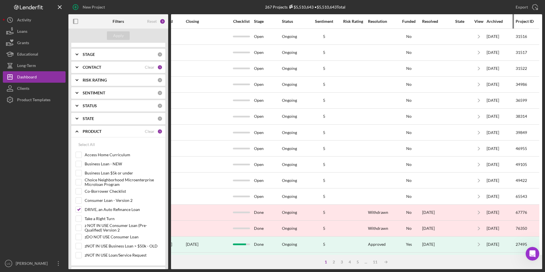
click at [491, 22] on div "Archived" at bounding box center [500, 21] width 28 height 5
click at [488, 21] on div "Archived" at bounding box center [500, 21] width 28 height 5
click at [486, 23] on div "Archived" at bounding box center [500, 21] width 28 height 5
click at [494, 17] on div "Archived" at bounding box center [500, 22] width 28 height 14
click at [494, 20] on div "Archived" at bounding box center [500, 21] width 28 height 5
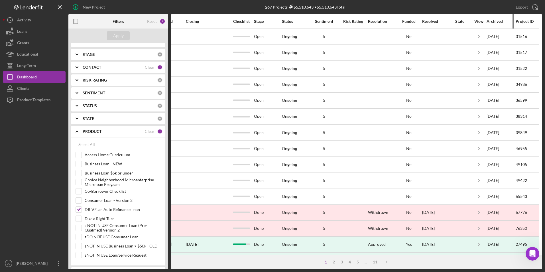
click at [494, 20] on div "Archived" at bounding box center [500, 21] width 28 height 5
click at [502, 22] on div "Archived" at bounding box center [500, 21] width 28 height 5
click at [505, 23] on div "Archived" at bounding box center [500, 21] width 28 height 5
click at [497, 28] on th "Archived" at bounding box center [500, 21] width 29 height 14
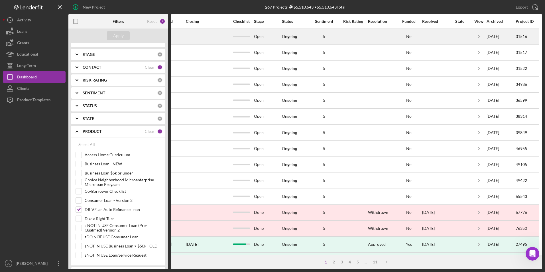
click at [493, 33] on div "10/21/2022" at bounding box center [500, 36] width 28 height 15
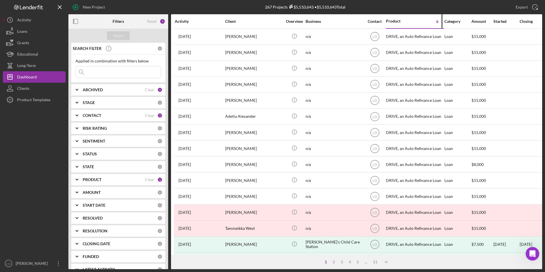
click at [400, 23] on div "Product" at bounding box center [400, 21] width 28 height 5
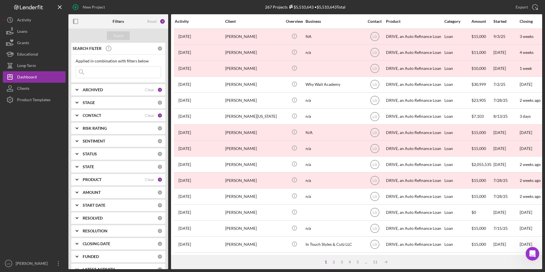
click at [110, 92] on div "ARCHIVED" at bounding box center [114, 89] width 62 height 5
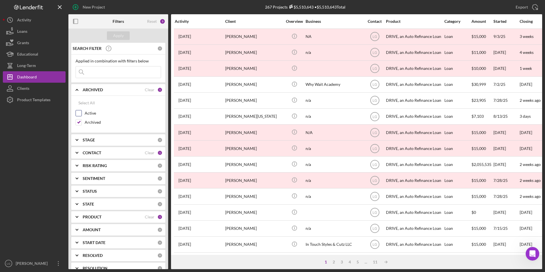
click at [77, 113] on input "Active" at bounding box center [79, 113] width 6 height 6
checkbox input "true"
click at [78, 122] on input "Archived" at bounding box center [79, 122] width 6 height 6
checkbox input "false"
click at [117, 38] on div "Apply" at bounding box center [118, 35] width 11 height 9
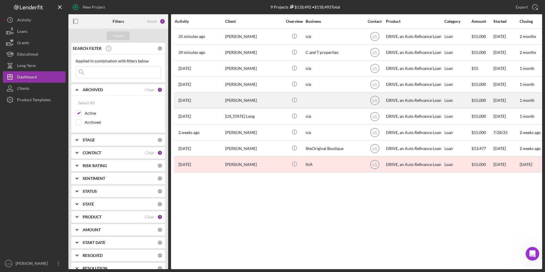
click at [231, 103] on div "Tammy Braden" at bounding box center [253, 100] width 57 height 15
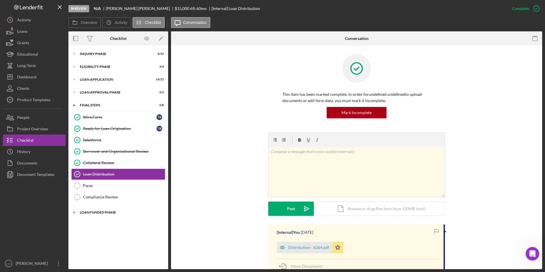
click at [93, 209] on div "Icon/Expander Loan Funded Phase 0 / 1" at bounding box center [118, 212] width 100 height 11
click at [94, 95] on div "Icon/Expander Loan Approval Phase 2 / 2" at bounding box center [118, 92] width 100 height 11
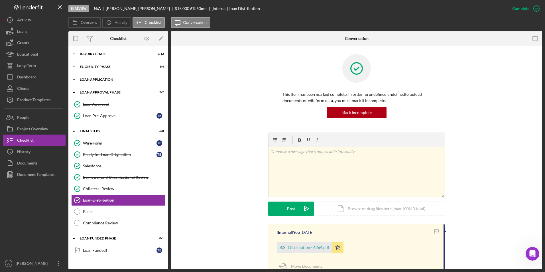
click at [97, 77] on div "Icon/Expander Loan Application 14 / 15" at bounding box center [118, 79] width 100 height 11
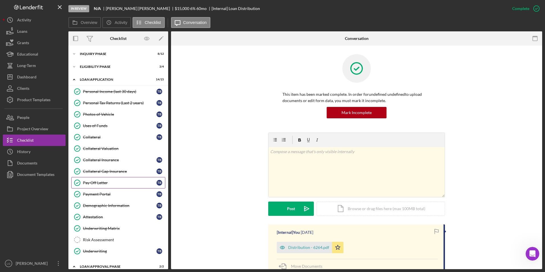
click at [108, 181] on div "Pay Off Letter" at bounding box center [119, 182] width 73 height 5
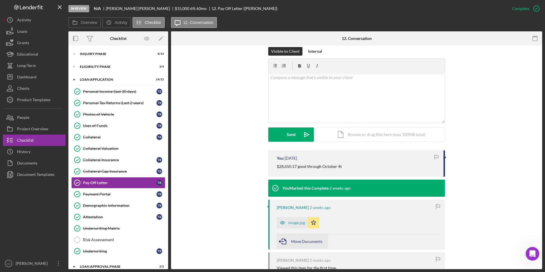
scroll to position [136, 0]
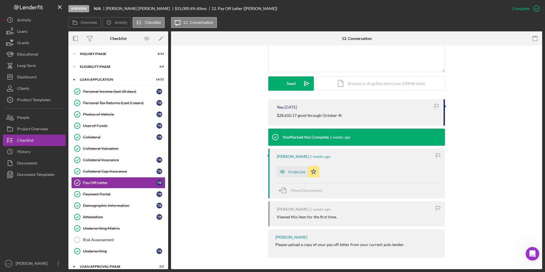
click at [291, 171] on div "image.jpg" at bounding box center [296, 171] width 17 height 5
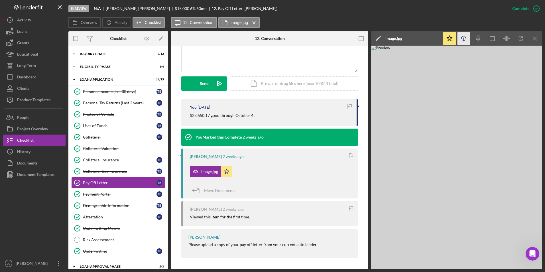
click at [464, 38] on icon "Icon/Download" at bounding box center [463, 38] width 13 height 13
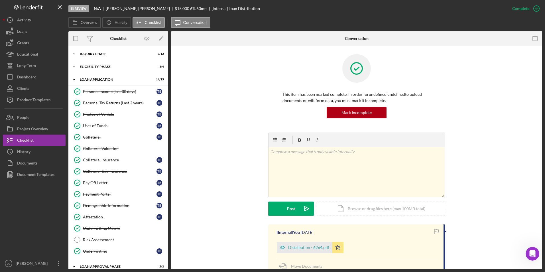
scroll to position [167, 0]
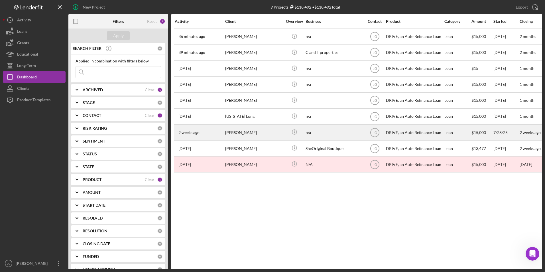
click at [238, 134] on div "Glenda Brown" at bounding box center [253, 132] width 57 height 15
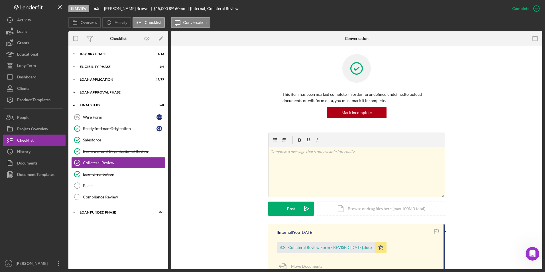
click at [99, 92] on div "Loan Approval Phase" at bounding box center [120, 92] width 81 height 3
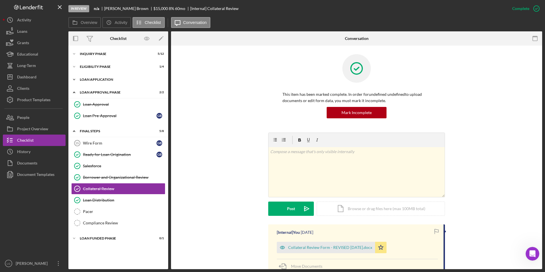
click at [93, 77] on div "Icon/Expander Loan Application 13 / 15" at bounding box center [118, 79] width 100 height 11
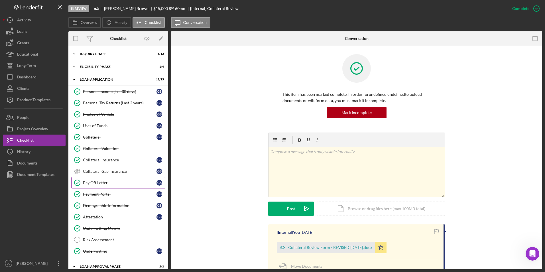
click at [89, 184] on div "Pay Off Letter" at bounding box center [119, 182] width 73 height 5
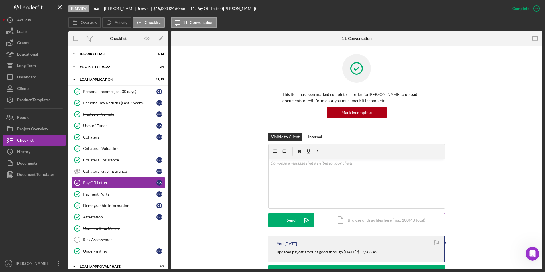
scroll to position [57, 0]
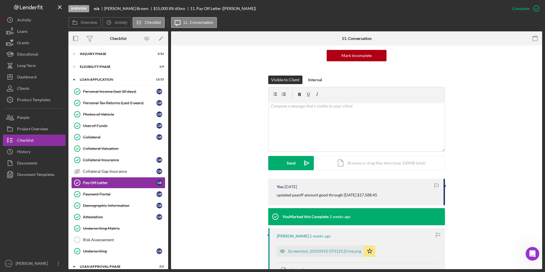
click at [323, 251] on div "Screenshot_20250910-073125.Drive.png" at bounding box center [324, 251] width 73 height 5
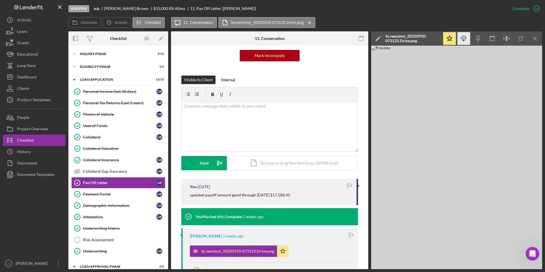
click at [465, 40] on icon "Icon/Download" at bounding box center [463, 38] width 13 height 13
click at [175, 1] on div "In Review n/a Glenda Brown $15,000 $15,000 8 % 60 mo 11. Pay Off Letter (Glenda…" at bounding box center [287, 8] width 438 height 17
